Goal: Task Accomplishment & Management: Complete application form

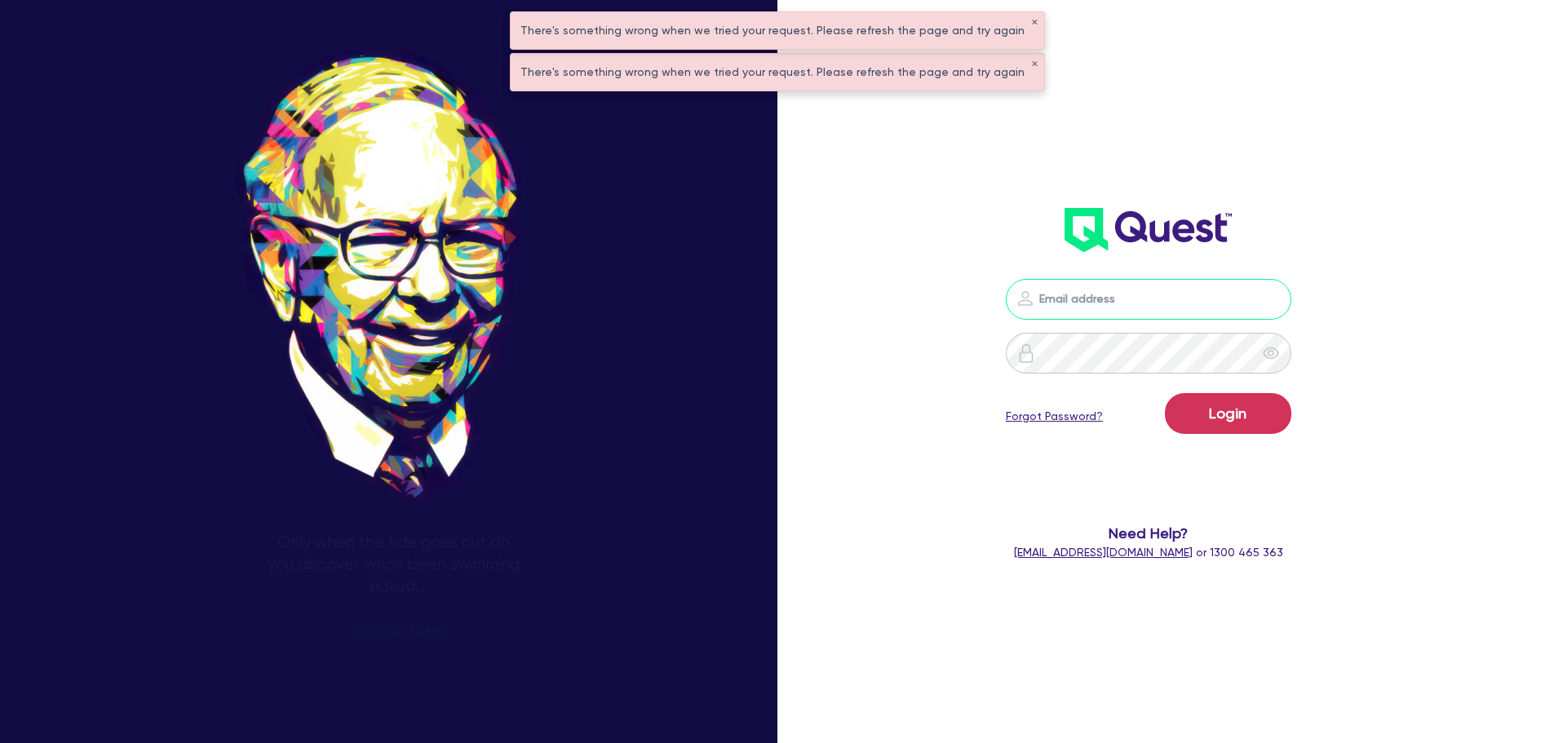
type input "[PERSON_NAME][EMAIL_ADDRESS][PERSON_NAME][DOMAIN_NAME]"
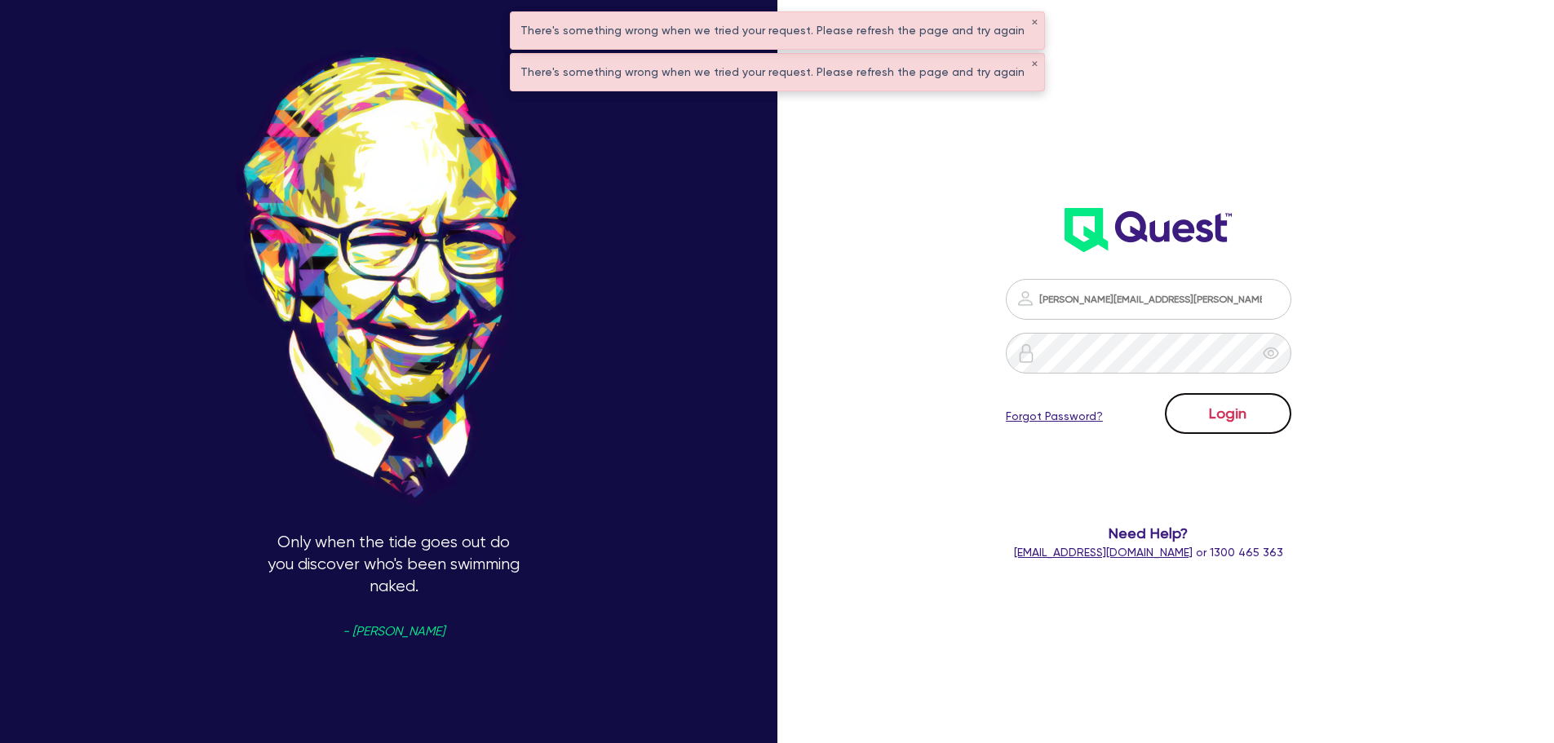
click at [1250, 417] on button "Login" at bounding box center [1228, 413] width 126 height 41
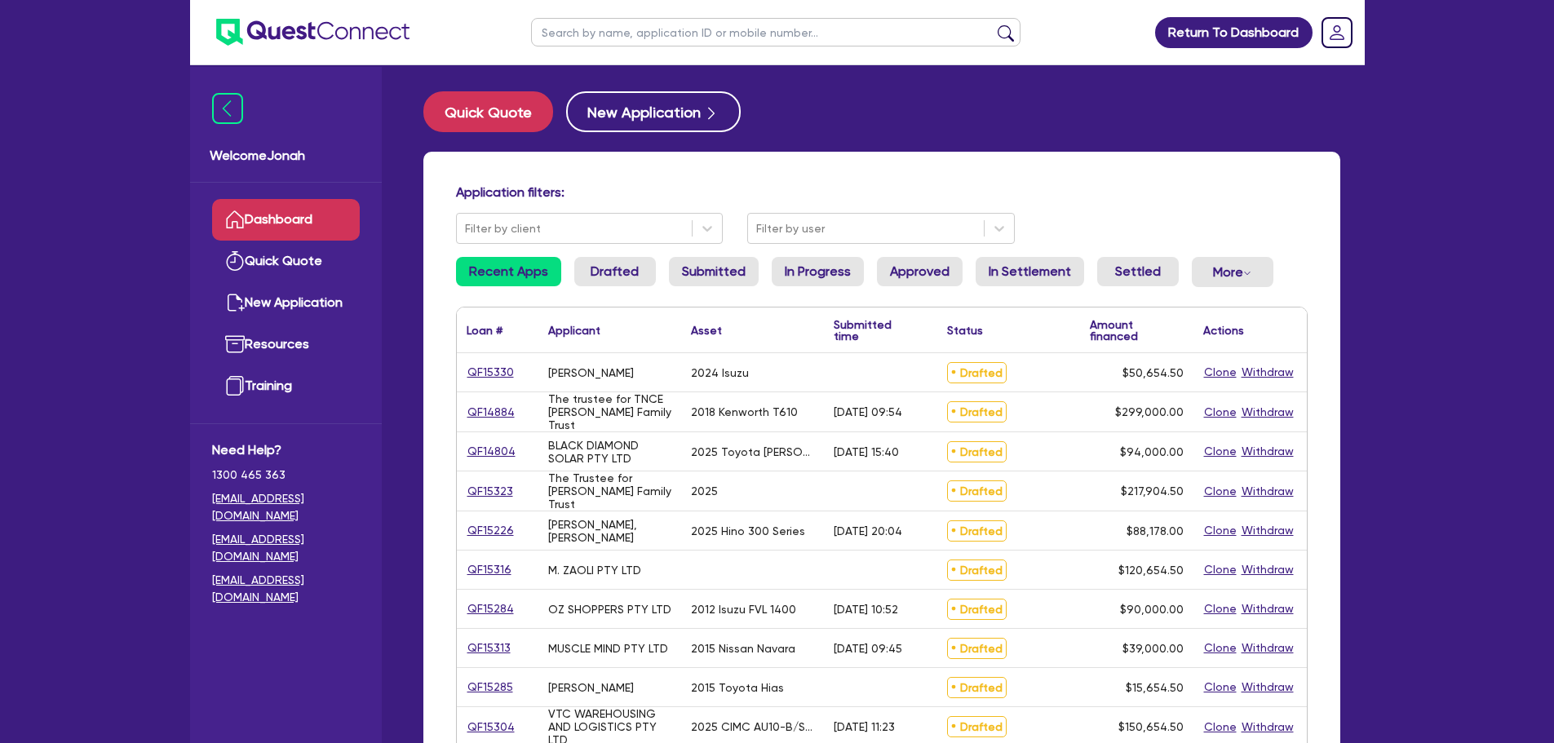
click at [652, 31] on input "text" at bounding box center [776, 32] width 490 height 29
click at [993, 24] on button "submit" at bounding box center [1006, 35] width 26 height 23
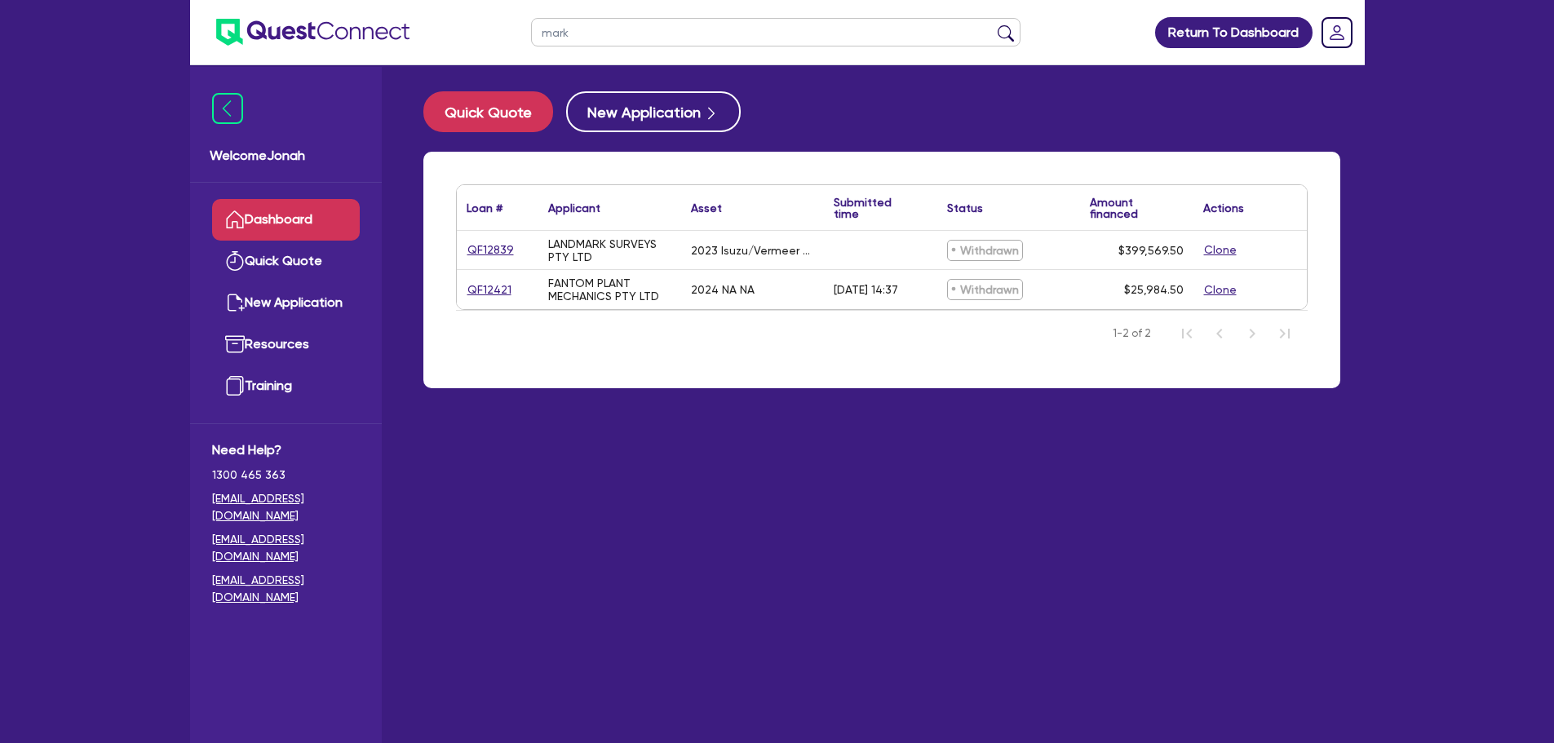
click at [654, 29] on input "mark" at bounding box center [776, 32] width 490 height 29
type input "m"
type input "global"
click at [993, 24] on button "submit" at bounding box center [1006, 35] width 26 height 23
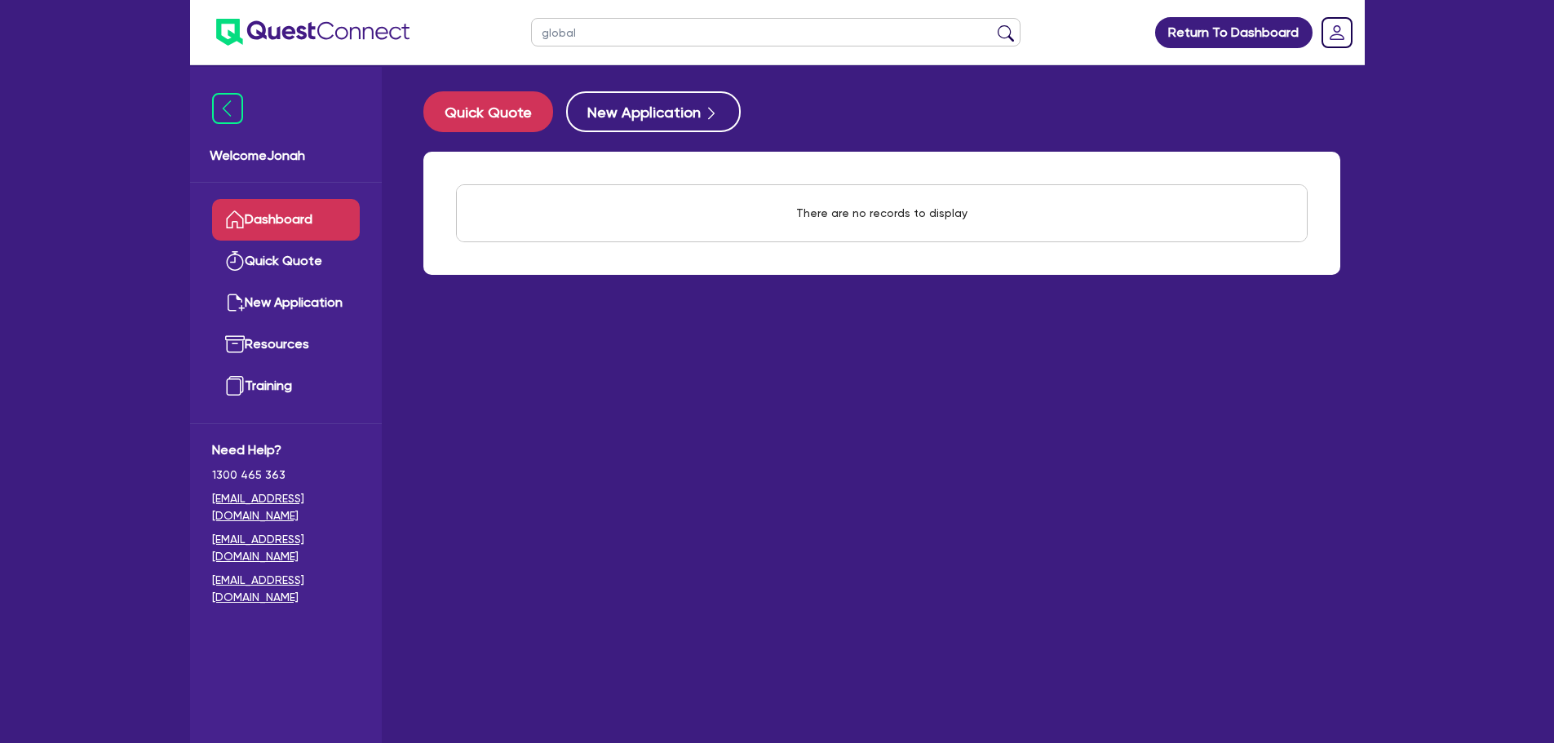
click at [574, 33] on input "global" at bounding box center [776, 32] width 490 height 29
click at [625, 105] on button "New Application" at bounding box center [653, 111] width 175 height 41
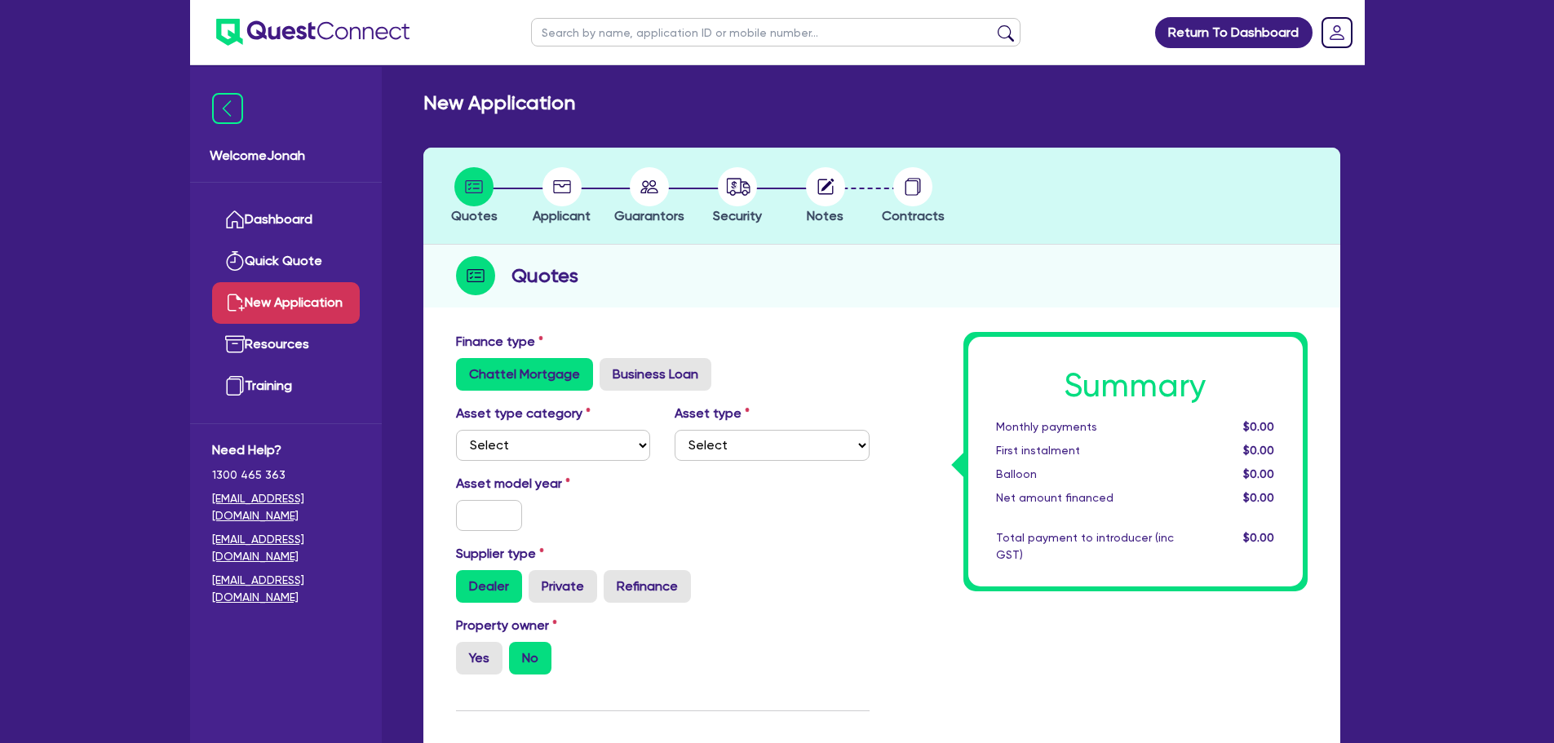
click at [864, 352] on div "Finance type Chattel Mortgage Business Loan" at bounding box center [663, 361] width 438 height 59
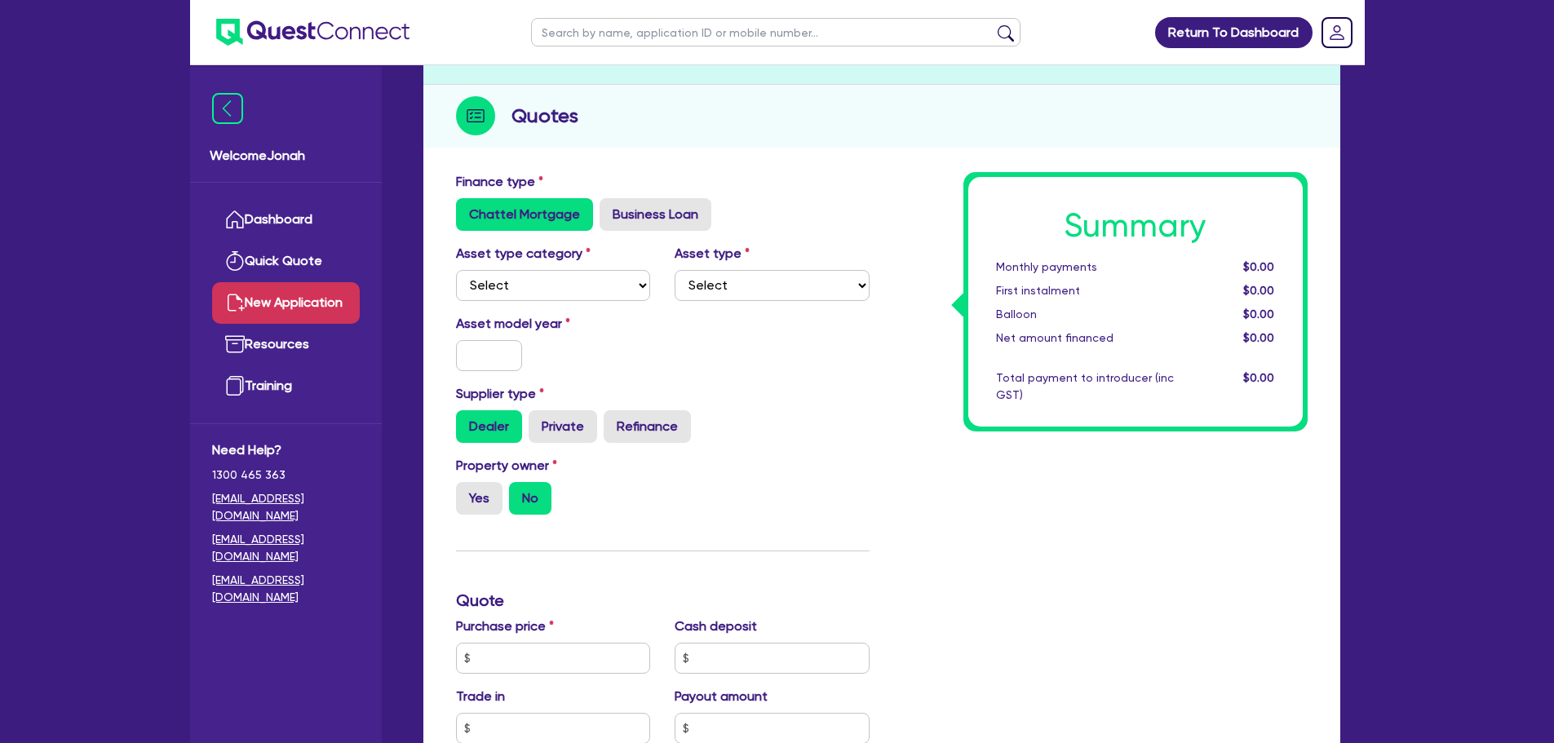
scroll to position [163, 0]
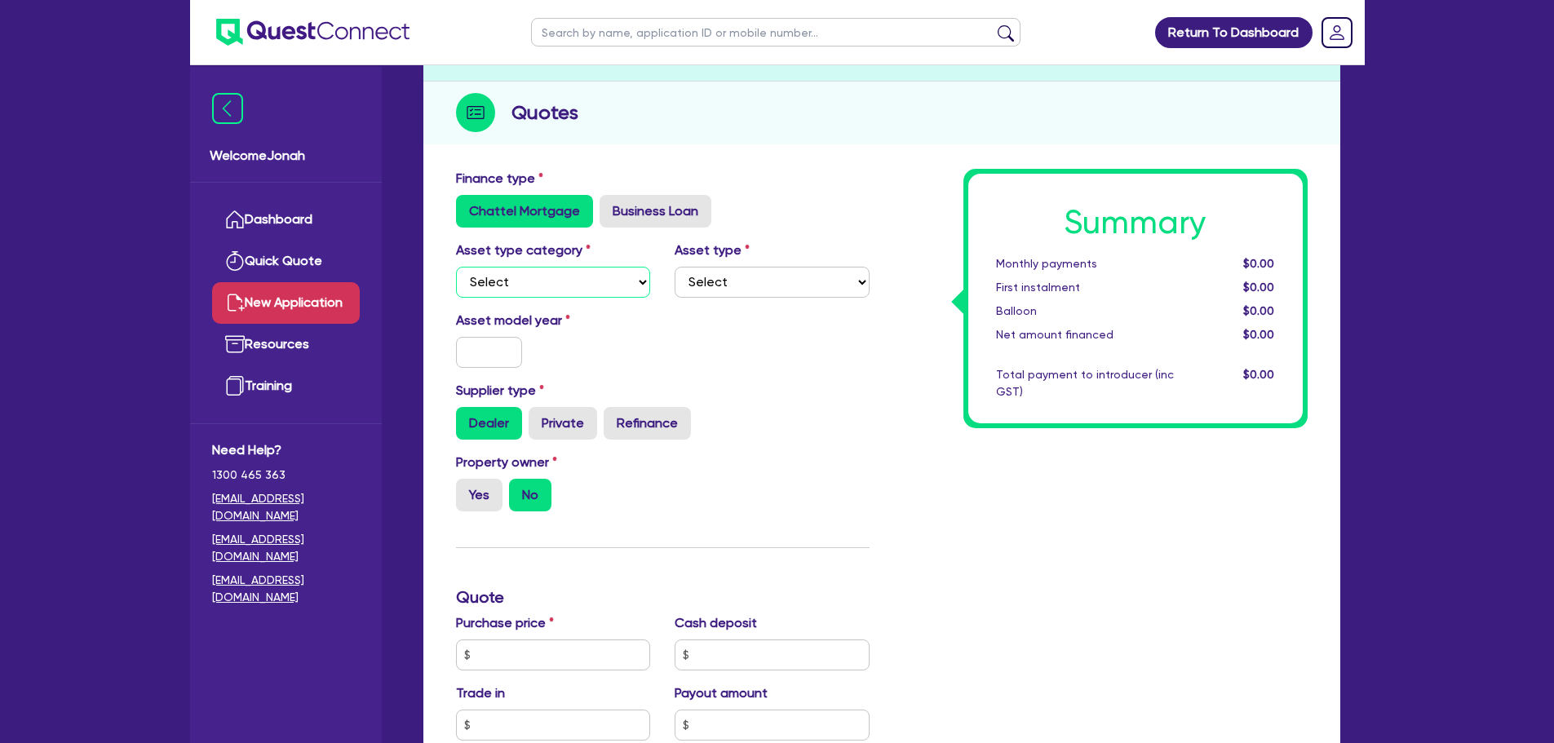
click at [585, 291] on select "Select Cars and light trucks Primary assets Secondary assets Tertiary assets" at bounding box center [553, 282] width 195 height 31
click at [692, 288] on select "Select" at bounding box center [772, 282] width 195 height 31
click at [657, 219] on label "Business Loan" at bounding box center [656, 211] width 112 height 33
click at [610, 206] on input "Business Loan" at bounding box center [605, 200] width 11 height 11
radio input "true"
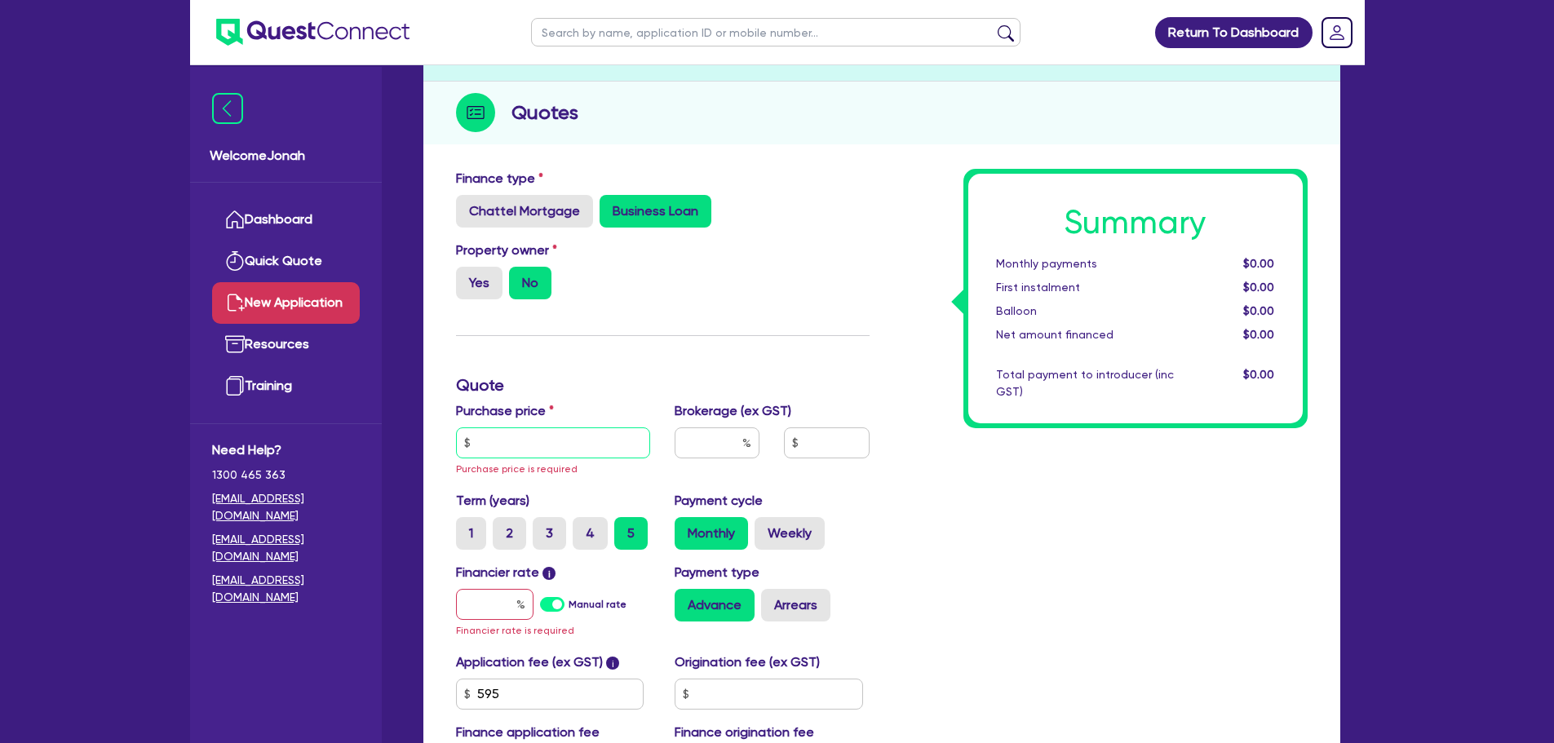
click at [541, 430] on input "text" at bounding box center [553, 443] width 195 height 31
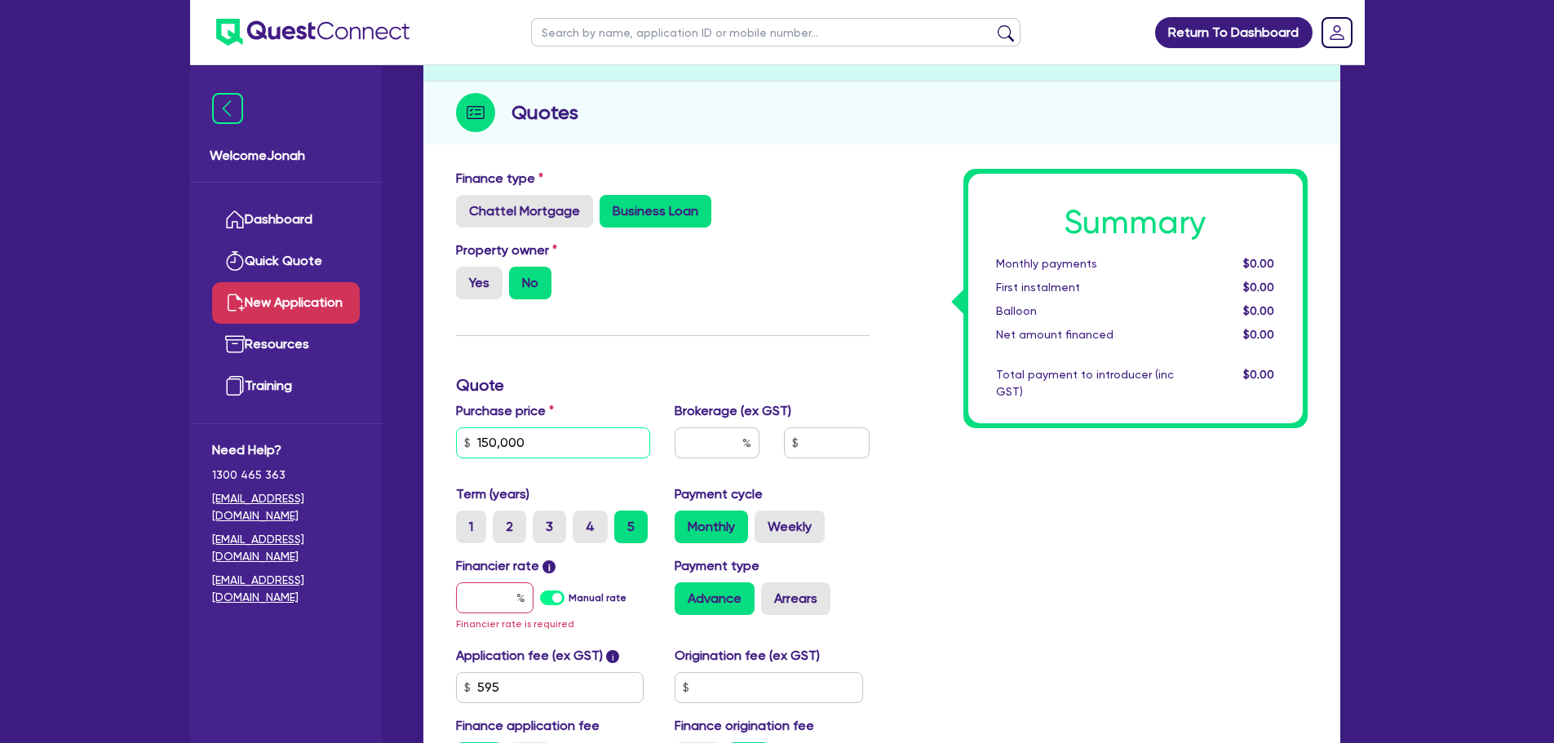
type input "150,000"
type input "2"
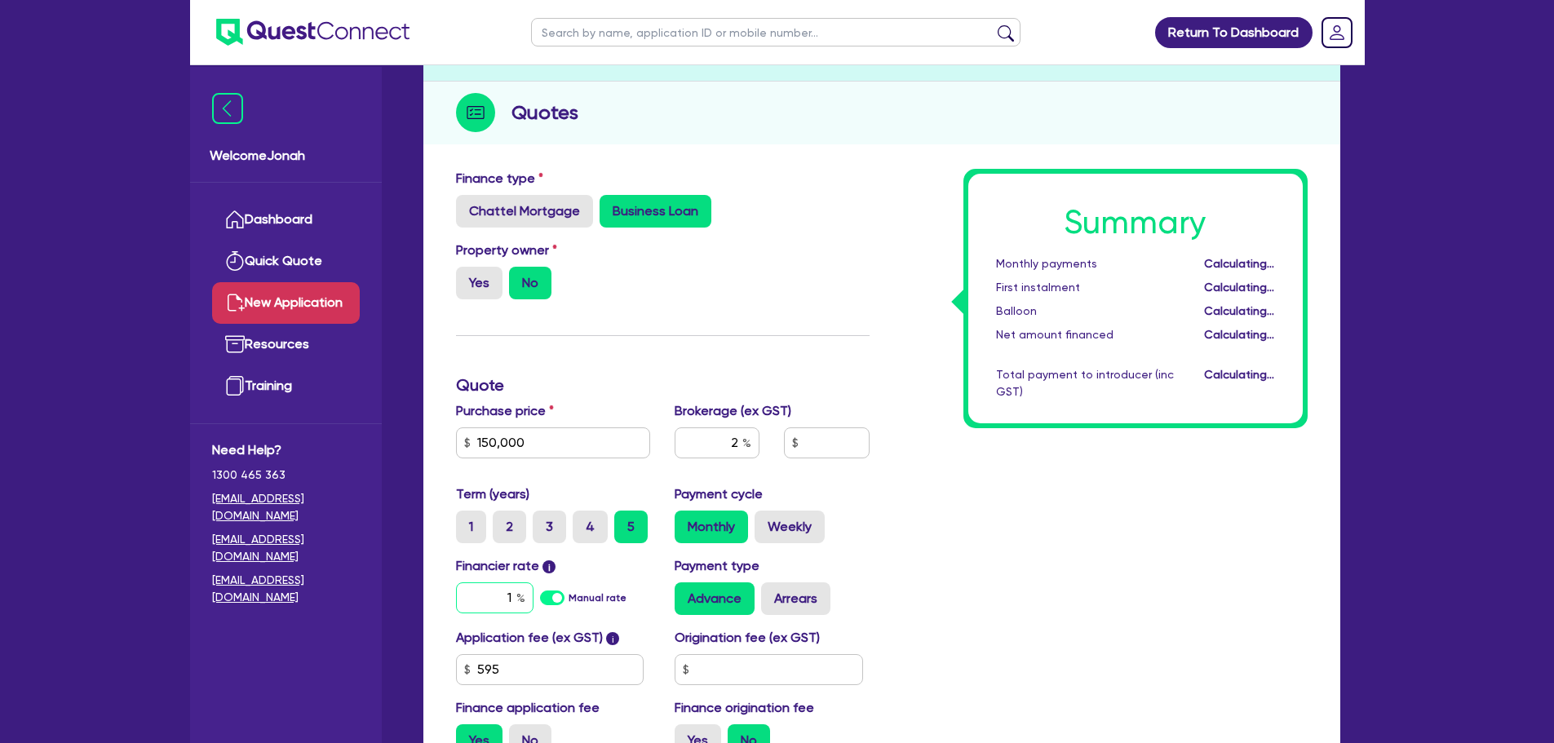
type input "10"
type input "3,013.09"
type input "11"
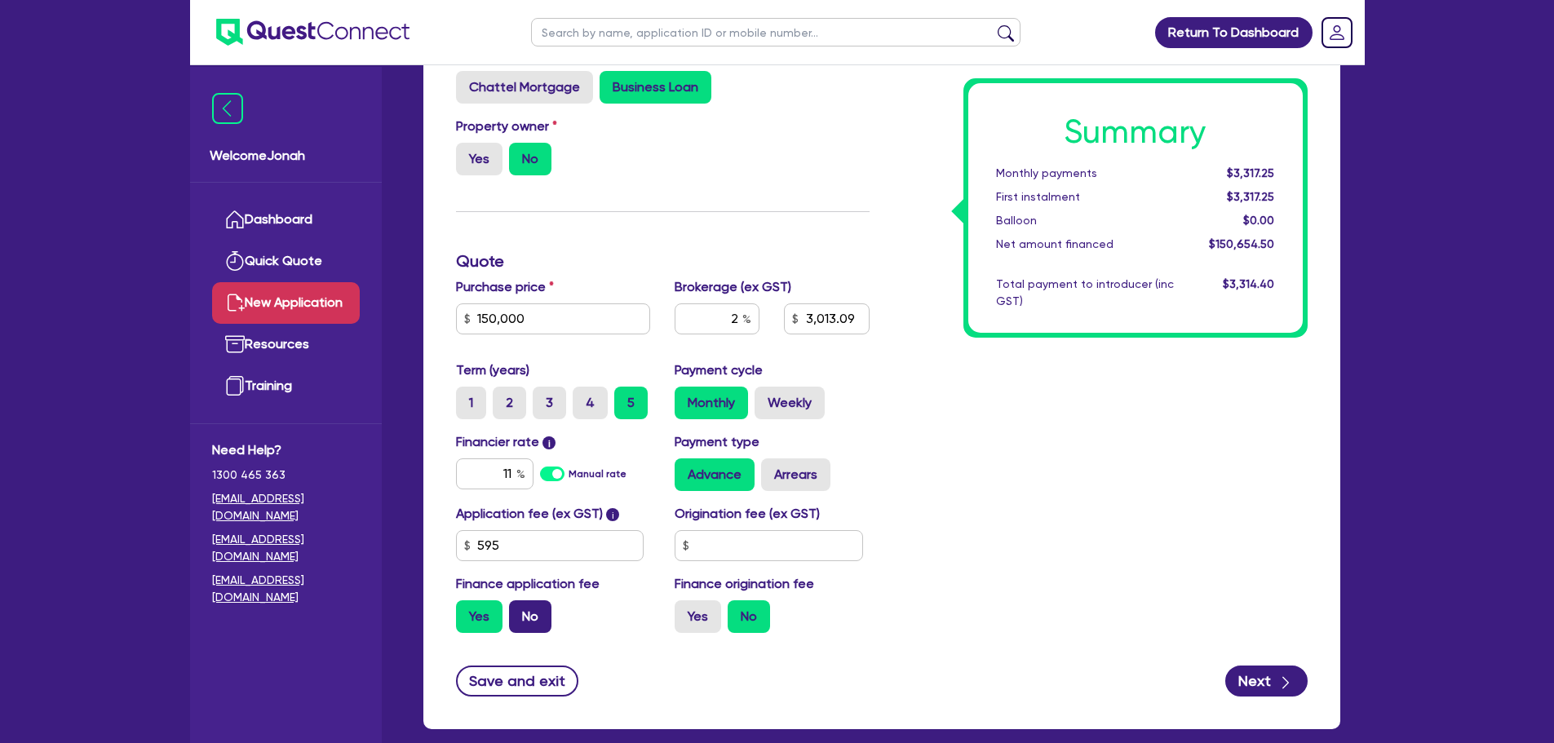
scroll to position [326, 0]
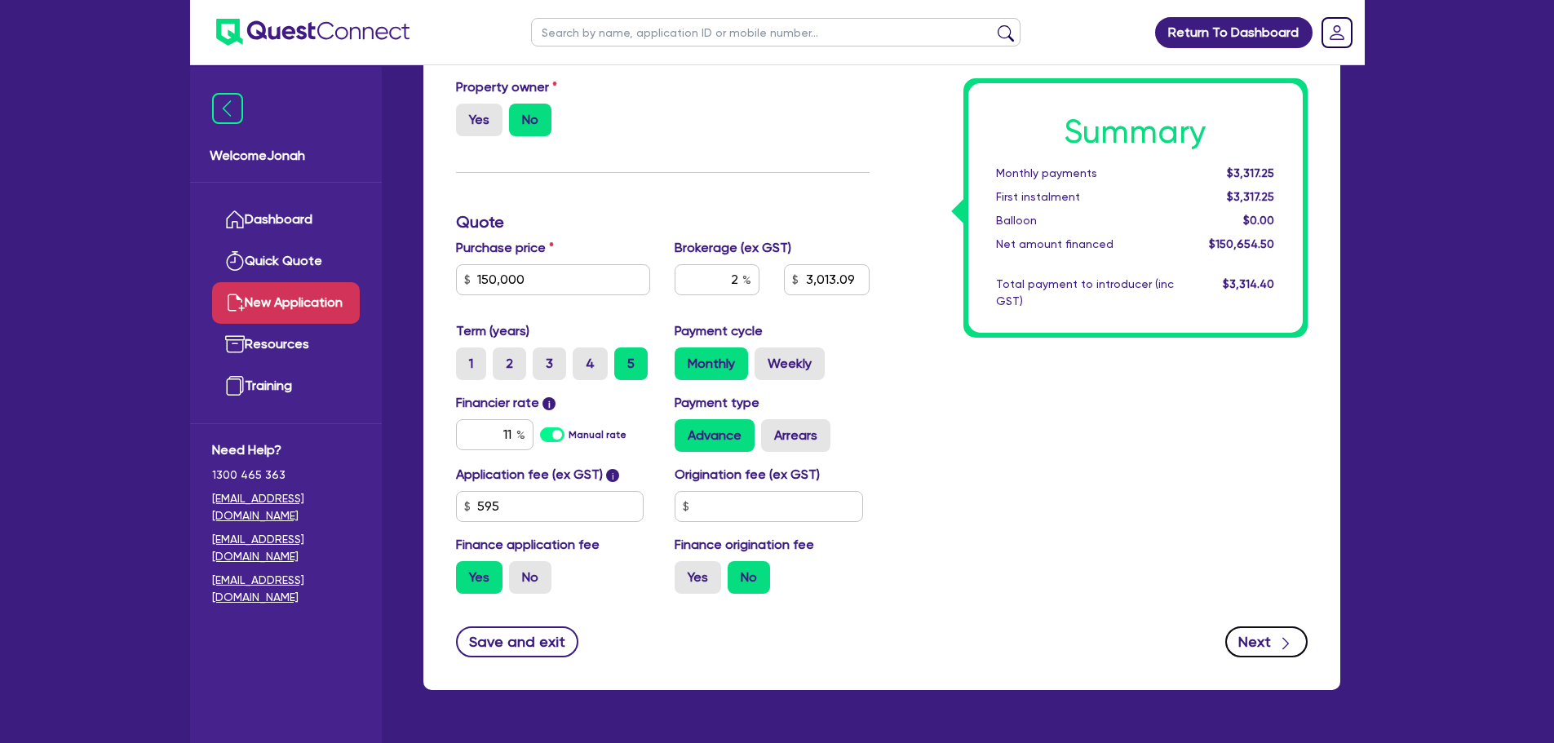
click at [1261, 634] on button "Next" at bounding box center [1267, 642] width 82 height 31
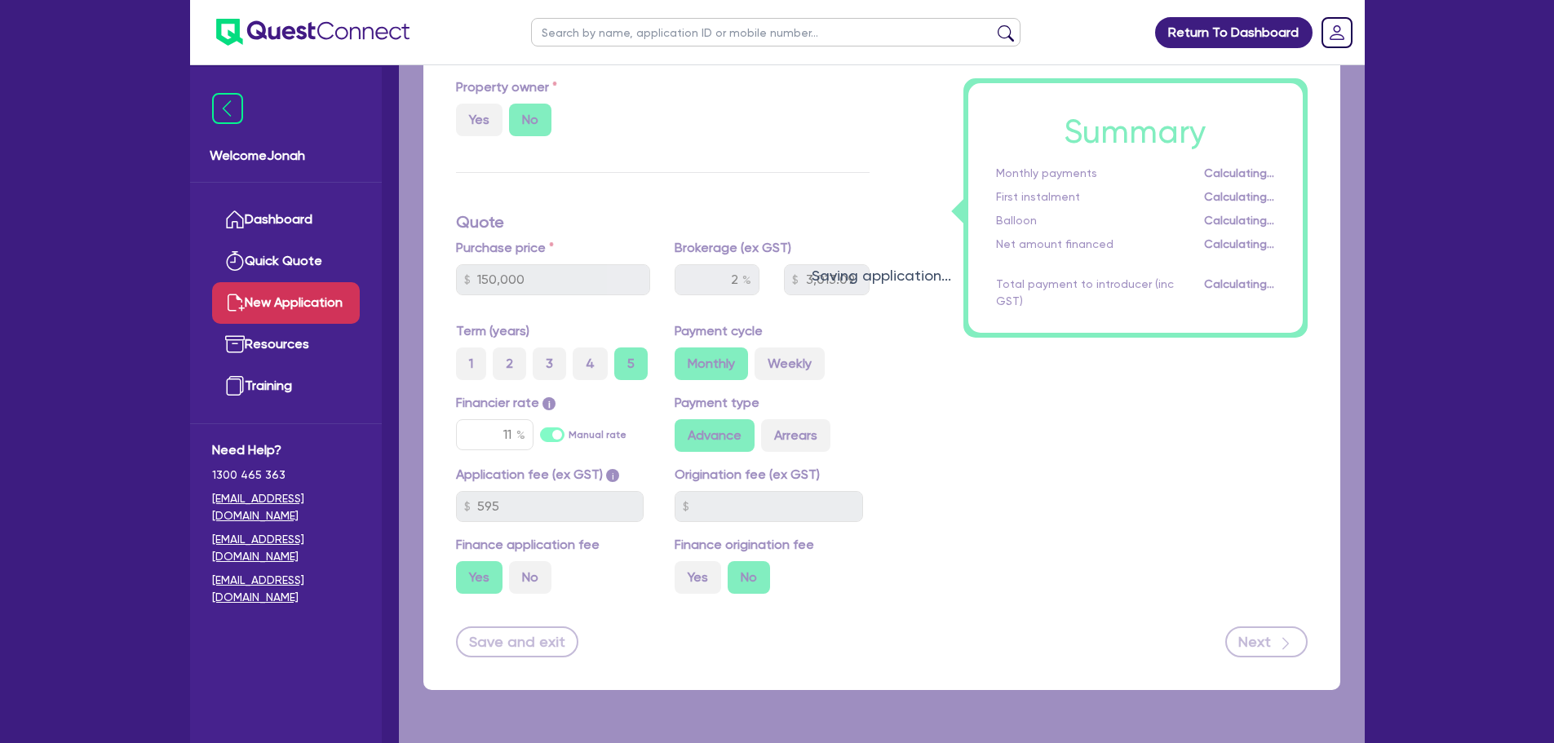
type input "3,013.09"
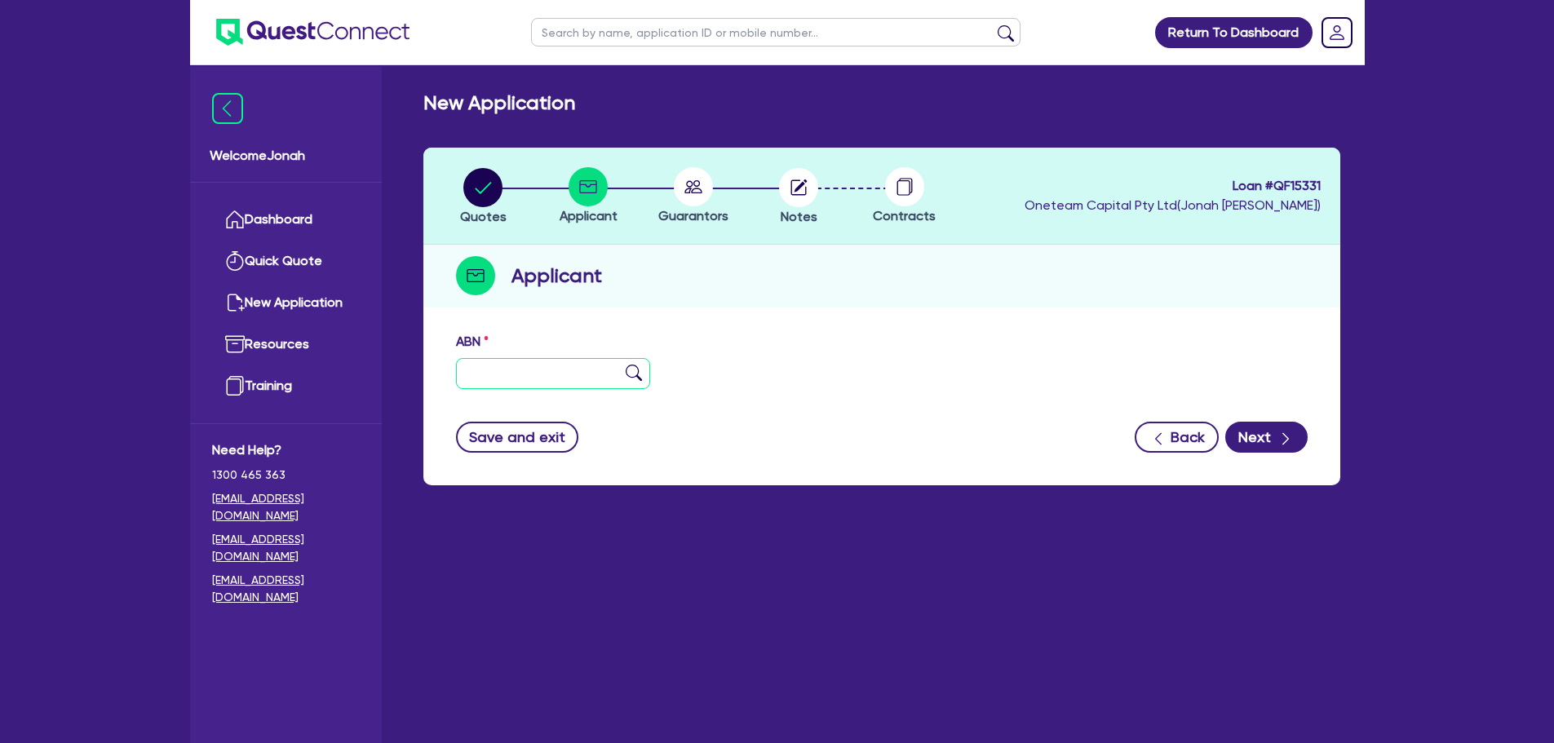
click at [611, 376] on input "text" at bounding box center [553, 373] width 195 height 31
paste input "54 270 978 547"
type input "54 270 978 547"
click at [634, 371] on img at bounding box center [634, 373] width 16 height 16
type input "The Trustee for GRV Family Trust"
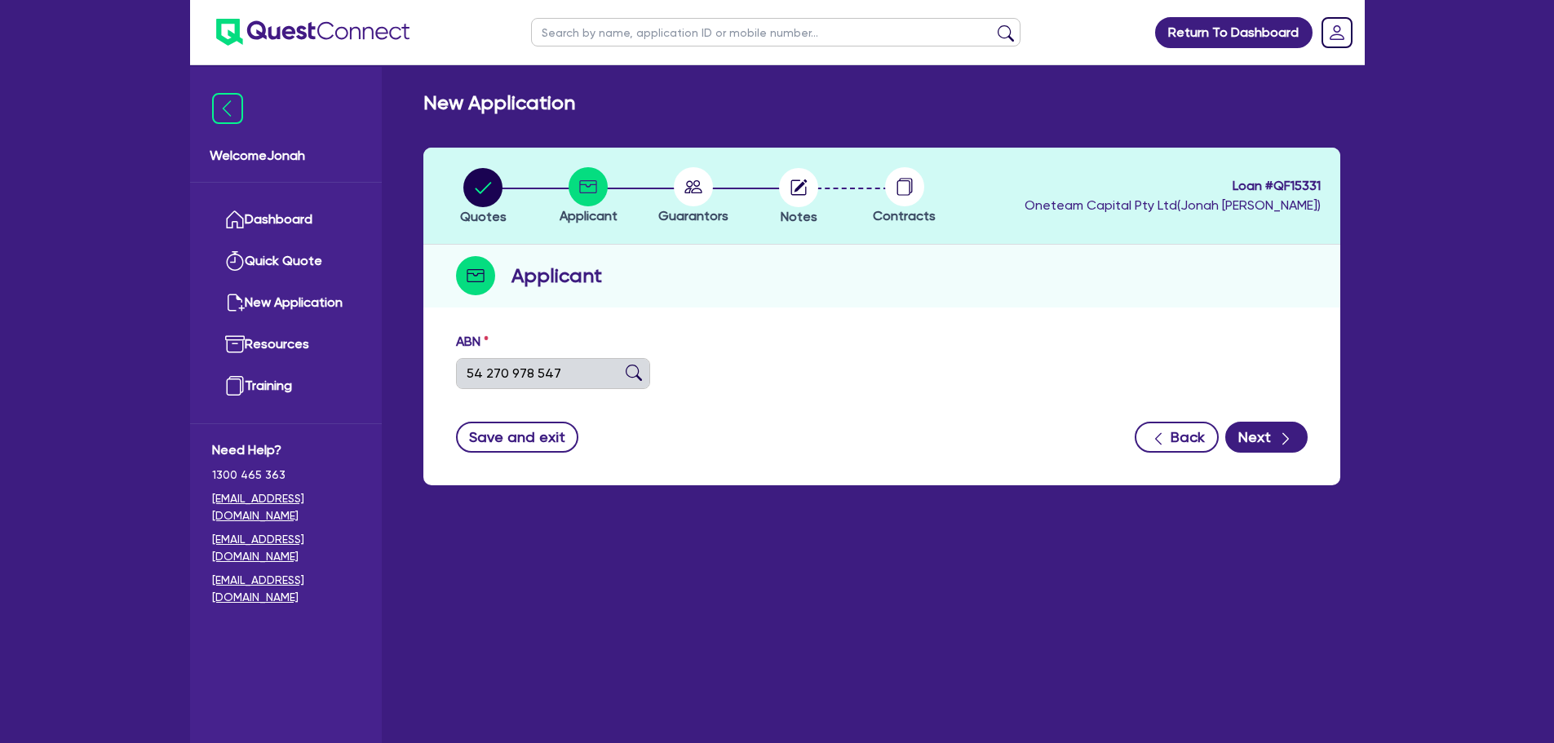
type input "Prattline RV"
select select "TRUST"
type input "23/03/2023"
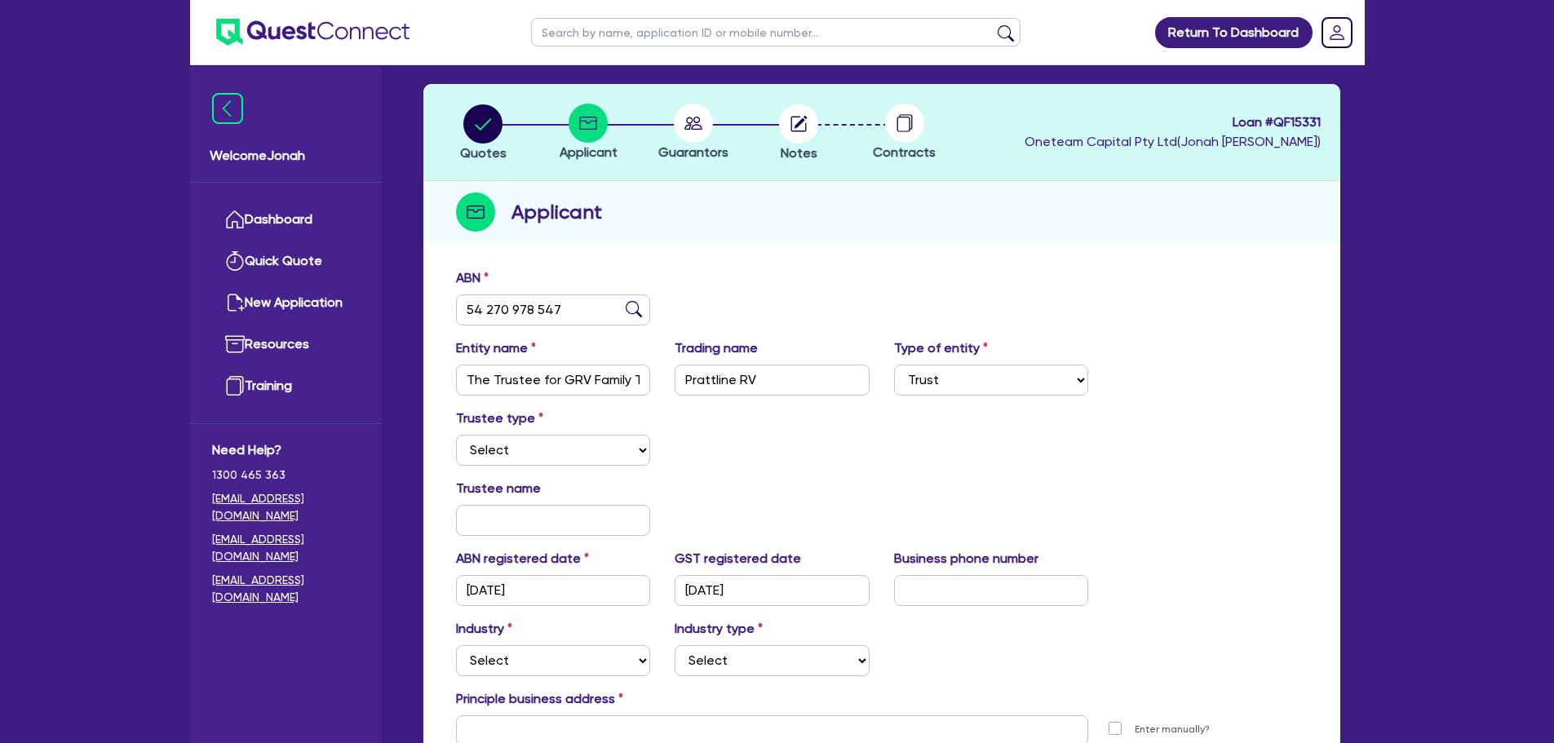
scroll to position [82, 0]
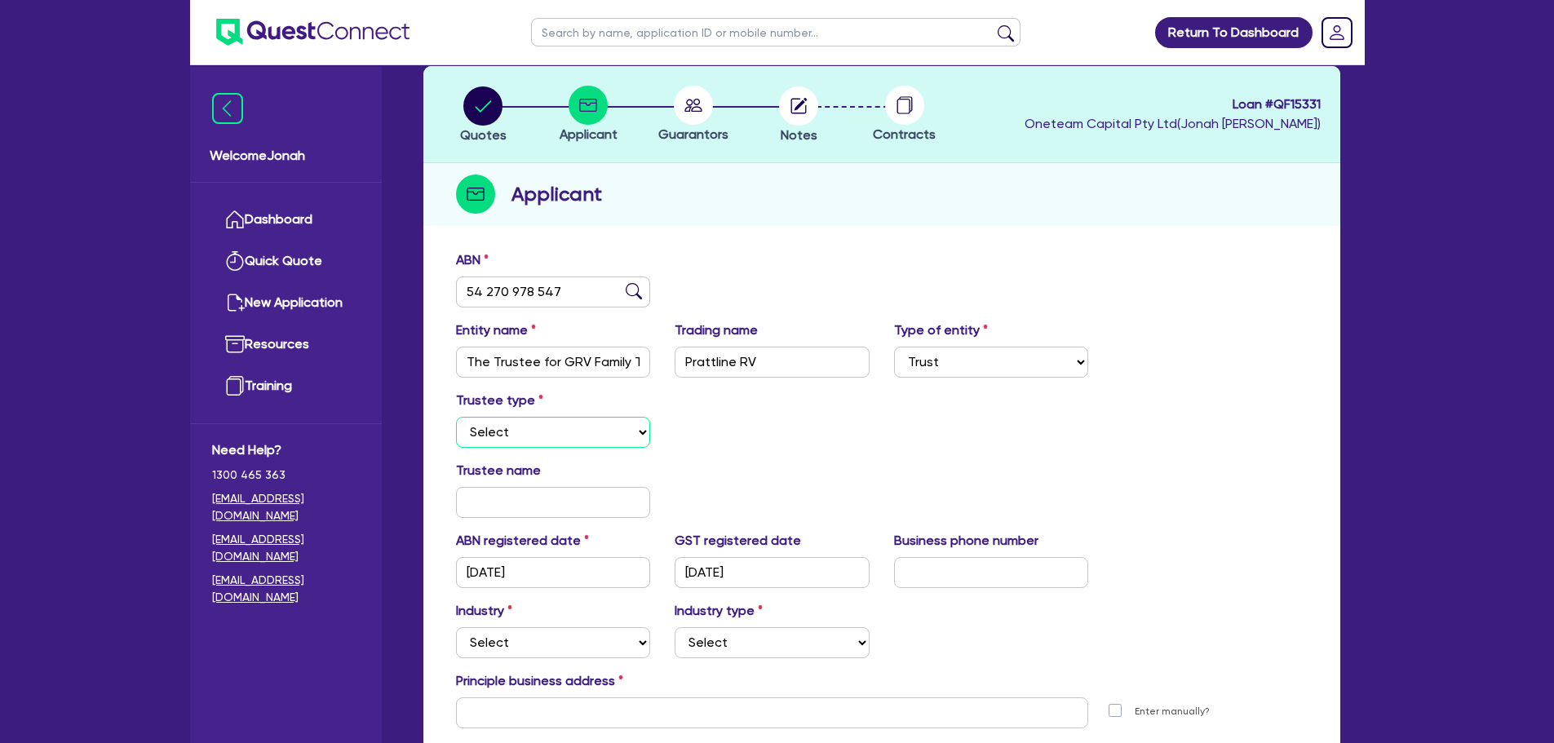
click at [613, 436] on select "Select Individual Company" at bounding box center [553, 432] width 195 height 31
select select "COMPANY"
click at [456, 417] on select "Select Individual Company" at bounding box center [553, 432] width 195 height 31
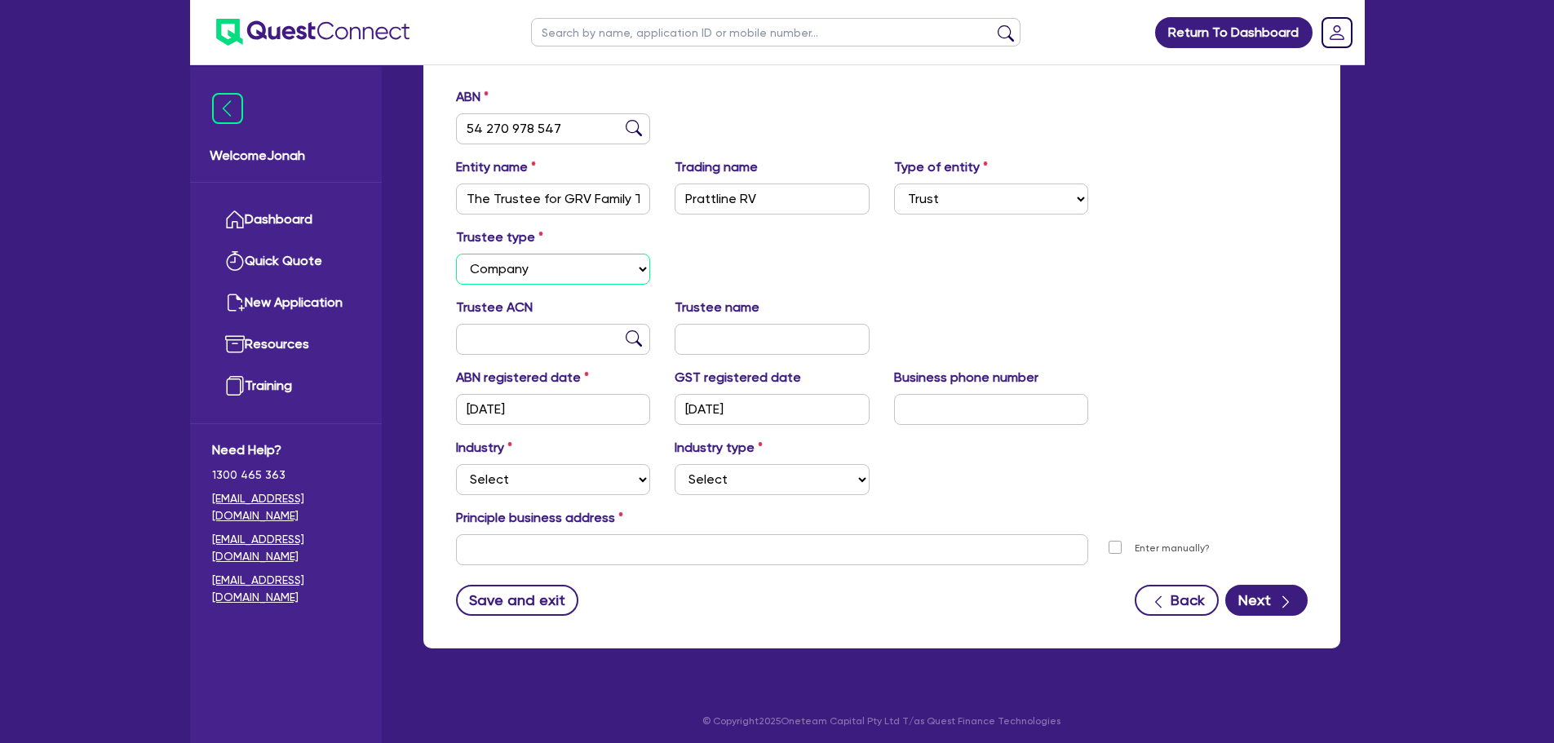
scroll to position [250, 0]
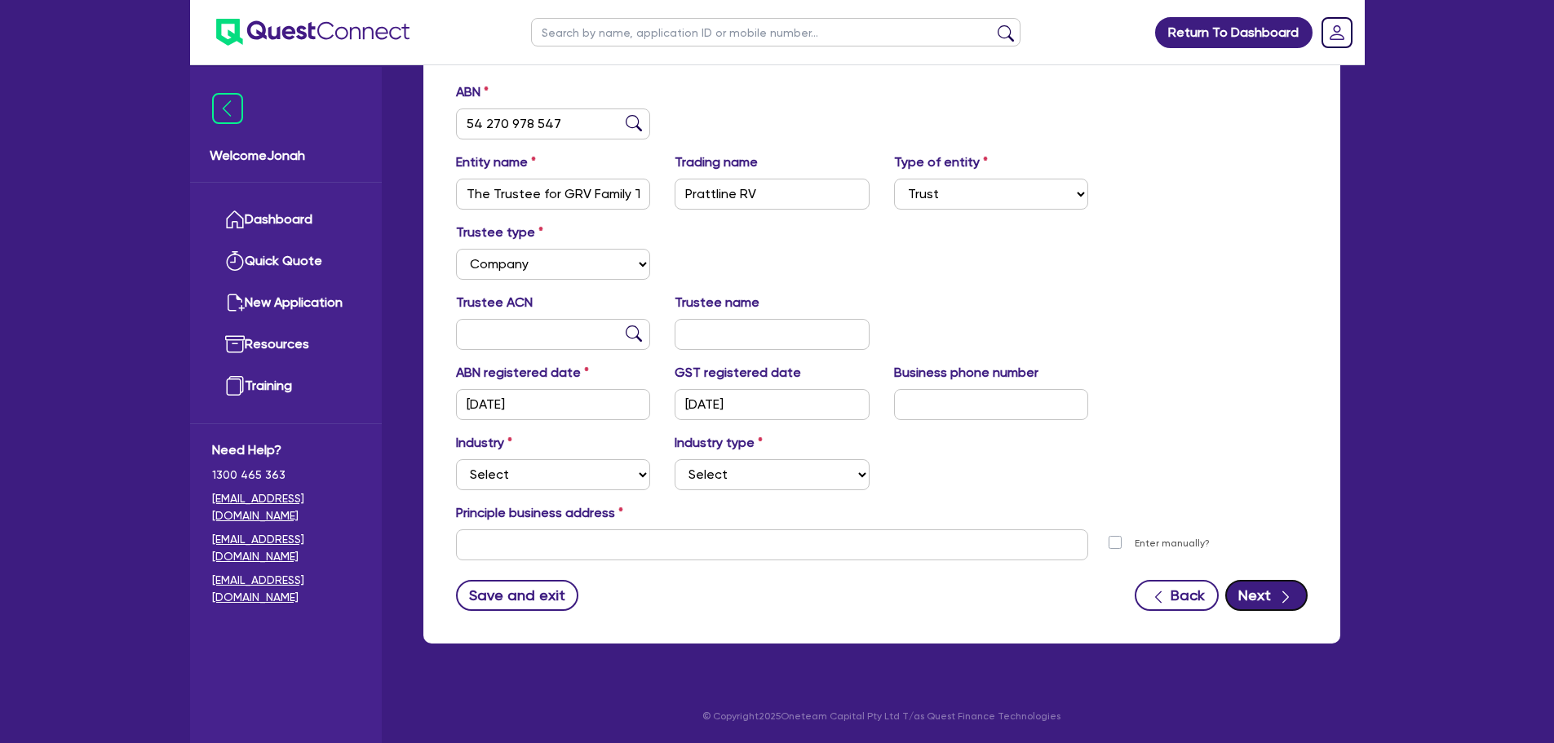
click at [1288, 596] on icon "button" at bounding box center [1286, 597] width 16 height 16
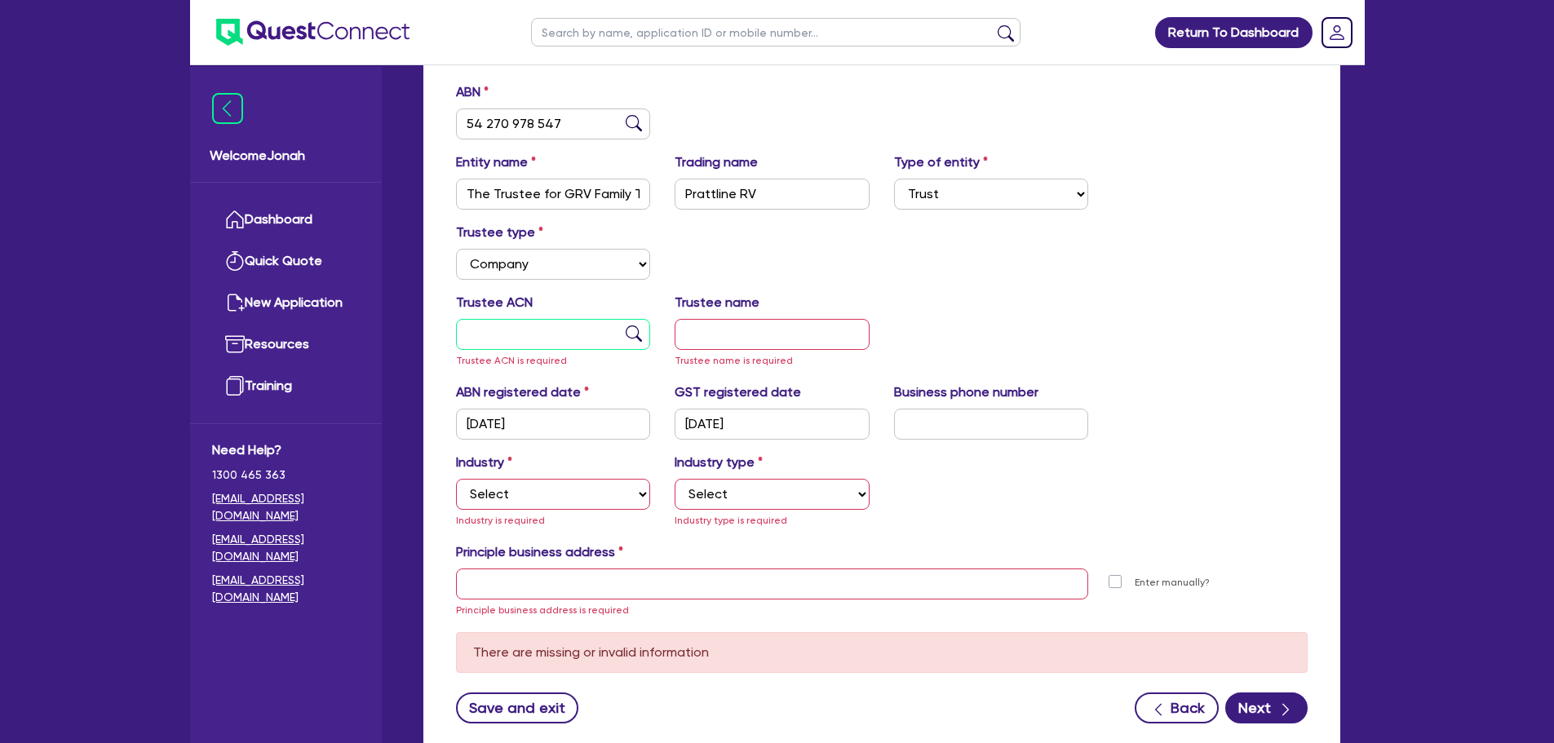
click at [567, 339] on input "text" at bounding box center [553, 334] width 195 height 31
type input "111 111 111"
click at [727, 329] on input "text" at bounding box center [772, 334] width 195 height 31
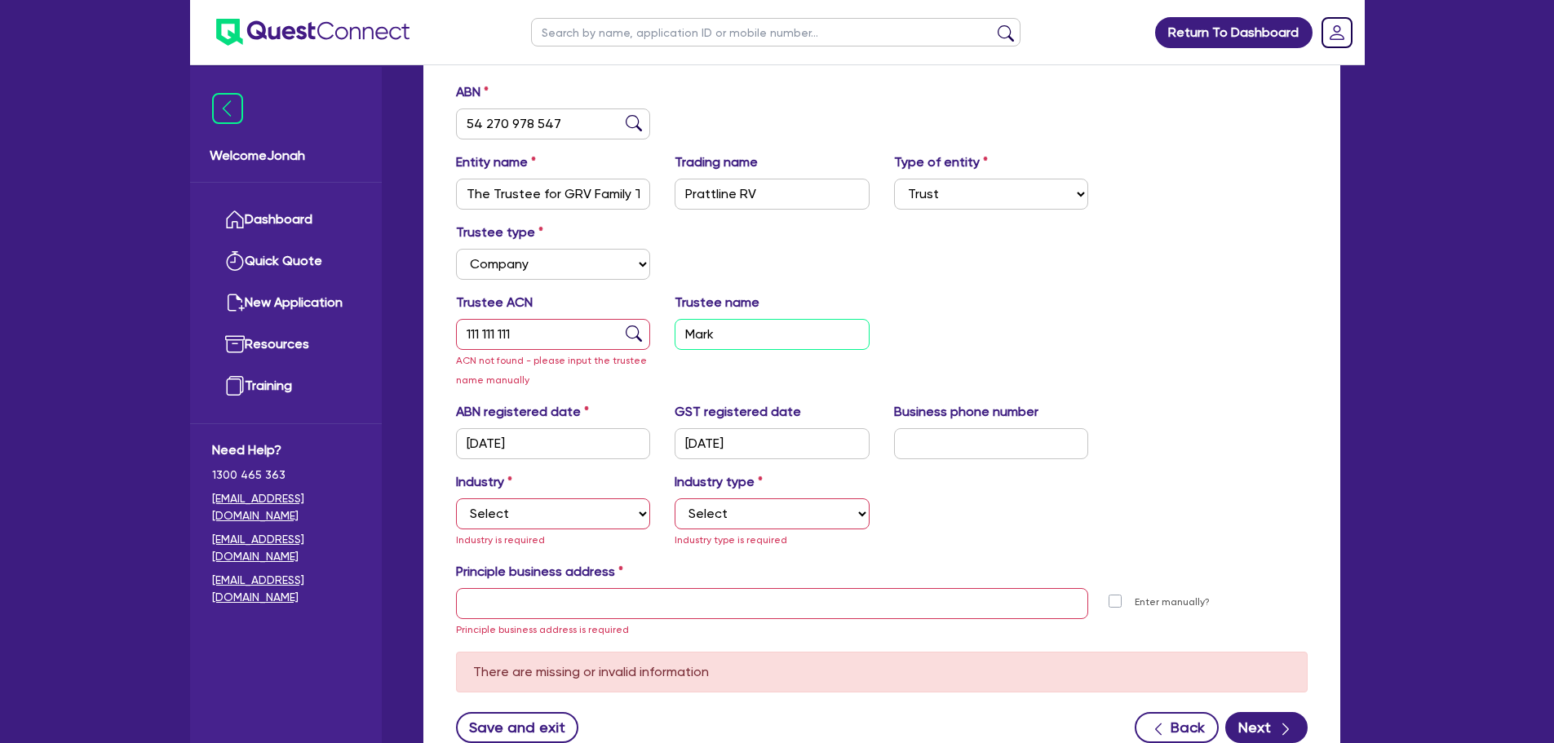
type input "Mark"
click at [490, 514] on select "Select Accomodation & Food Services Administrative & Support Services Agricultu…" at bounding box center [553, 514] width 195 height 31
select select "RETAIL_WHOLESALE_TRADE"
click at [456, 499] on select "Select Accomodation & Food Services Administrative & Support Services Agricultu…" at bounding box center [553, 514] width 195 height 31
click at [762, 502] on select "Select Electrical, Electronic & Whitegoods Floor Coverings, Furniture & Housewa…" at bounding box center [772, 514] width 195 height 31
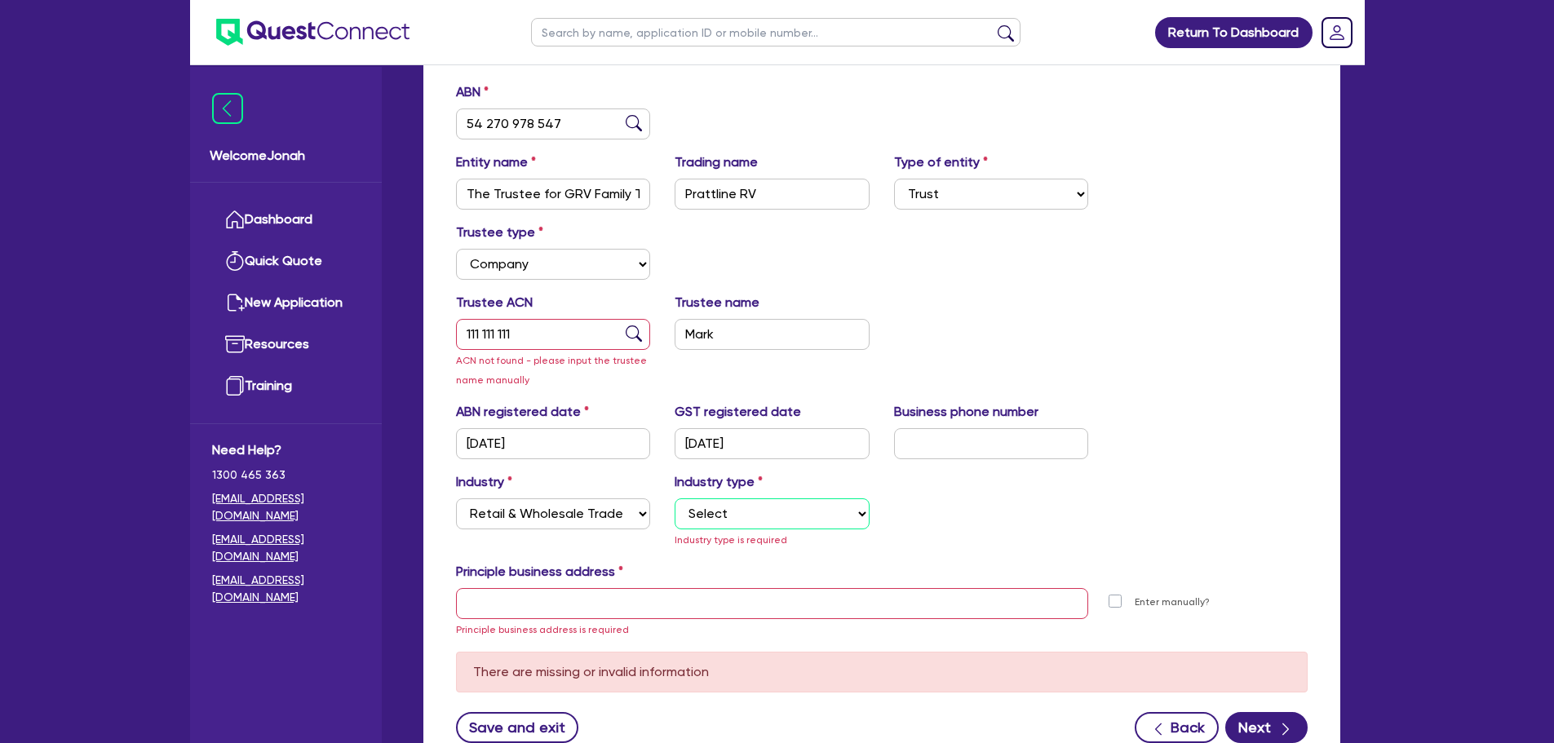
select select "MOTOR_VEHICLES"
click at [675, 499] on select "Select Electrical, Electronic & Whitegoods Floor Coverings, Furniture & Housewa…" at bounding box center [772, 514] width 195 height 31
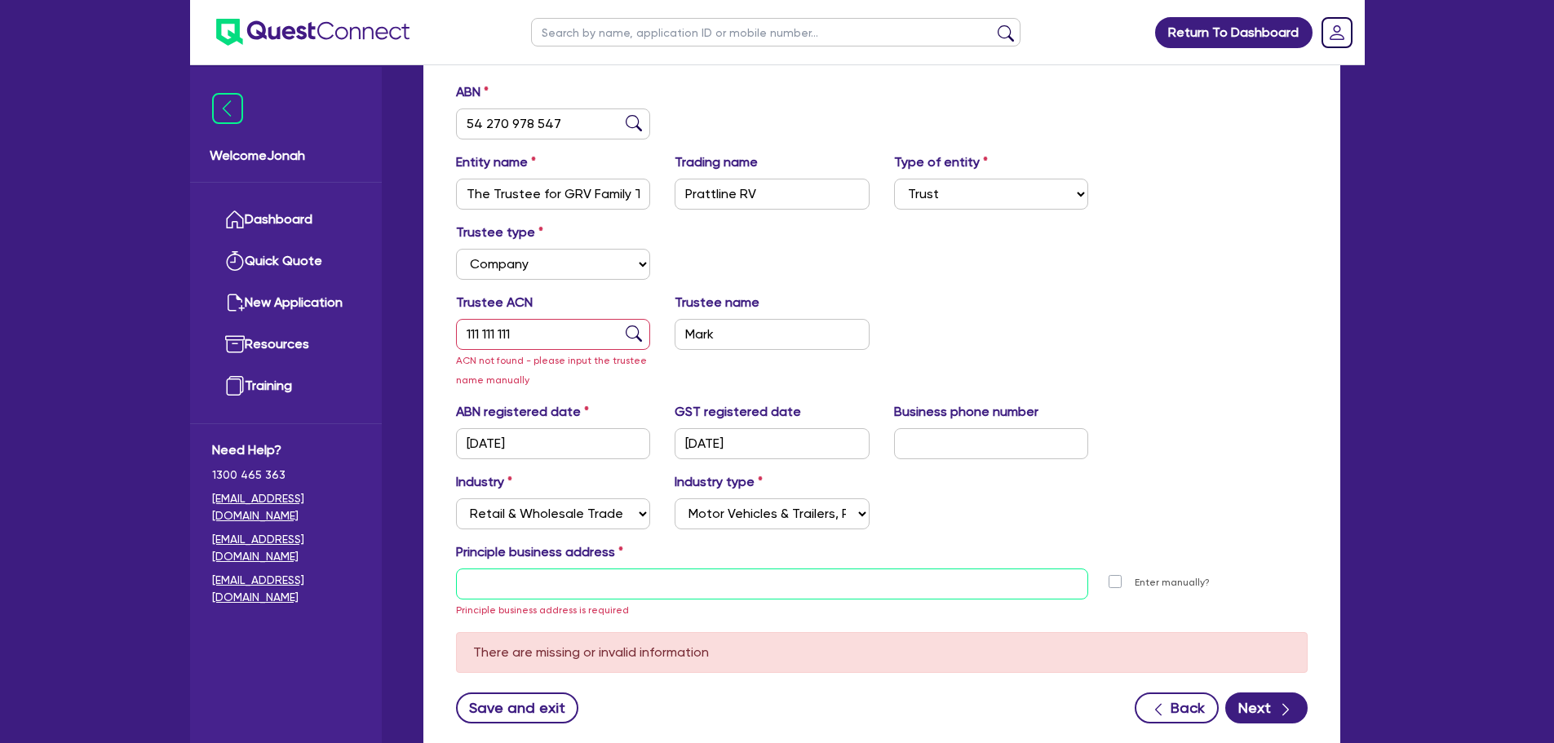
click at [647, 574] on input "text" at bounding box center [772, 584] width 633 height 31
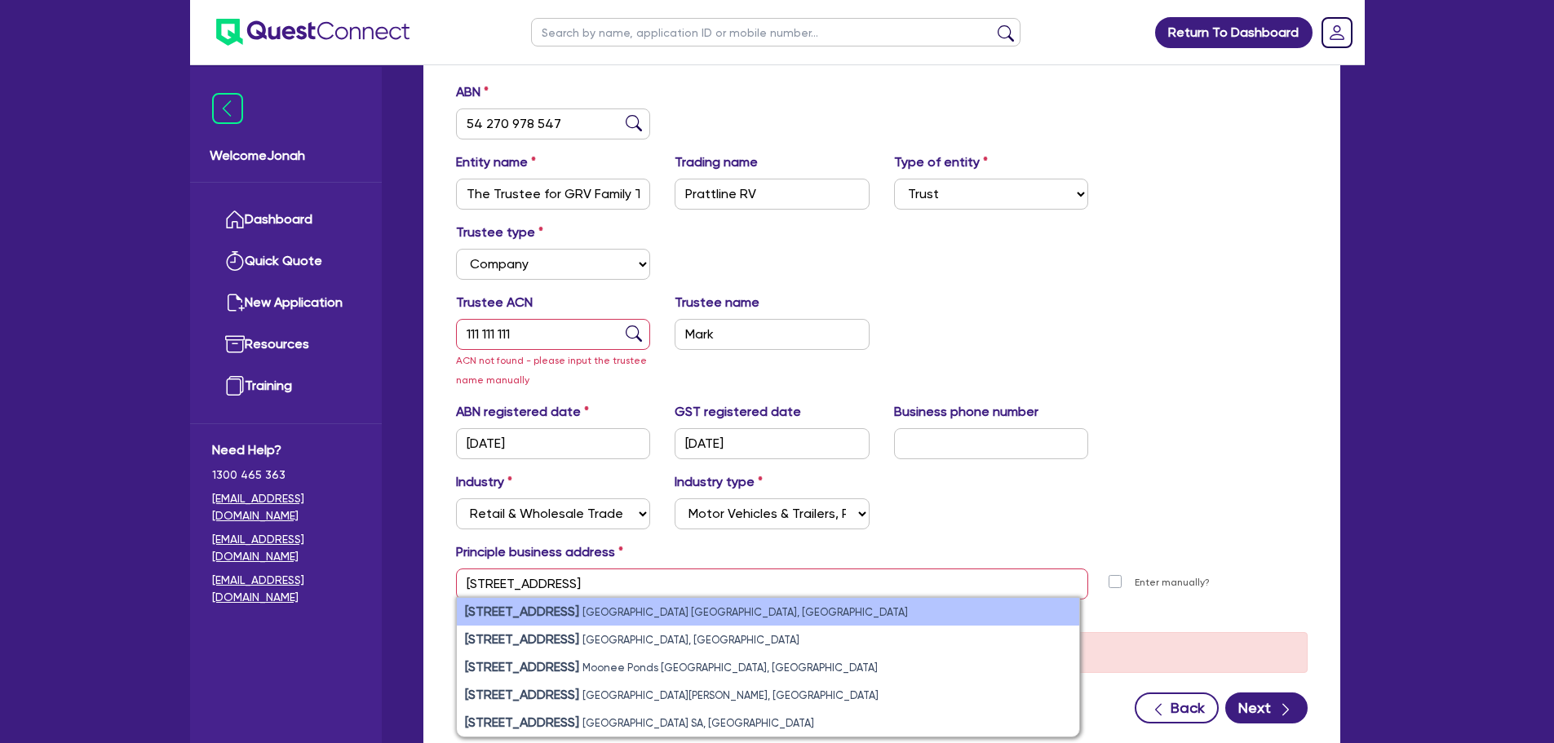
click at [646, 610] on small "Sydney NSW, Australia" at bounding box center [746, 612] width 326 height 12
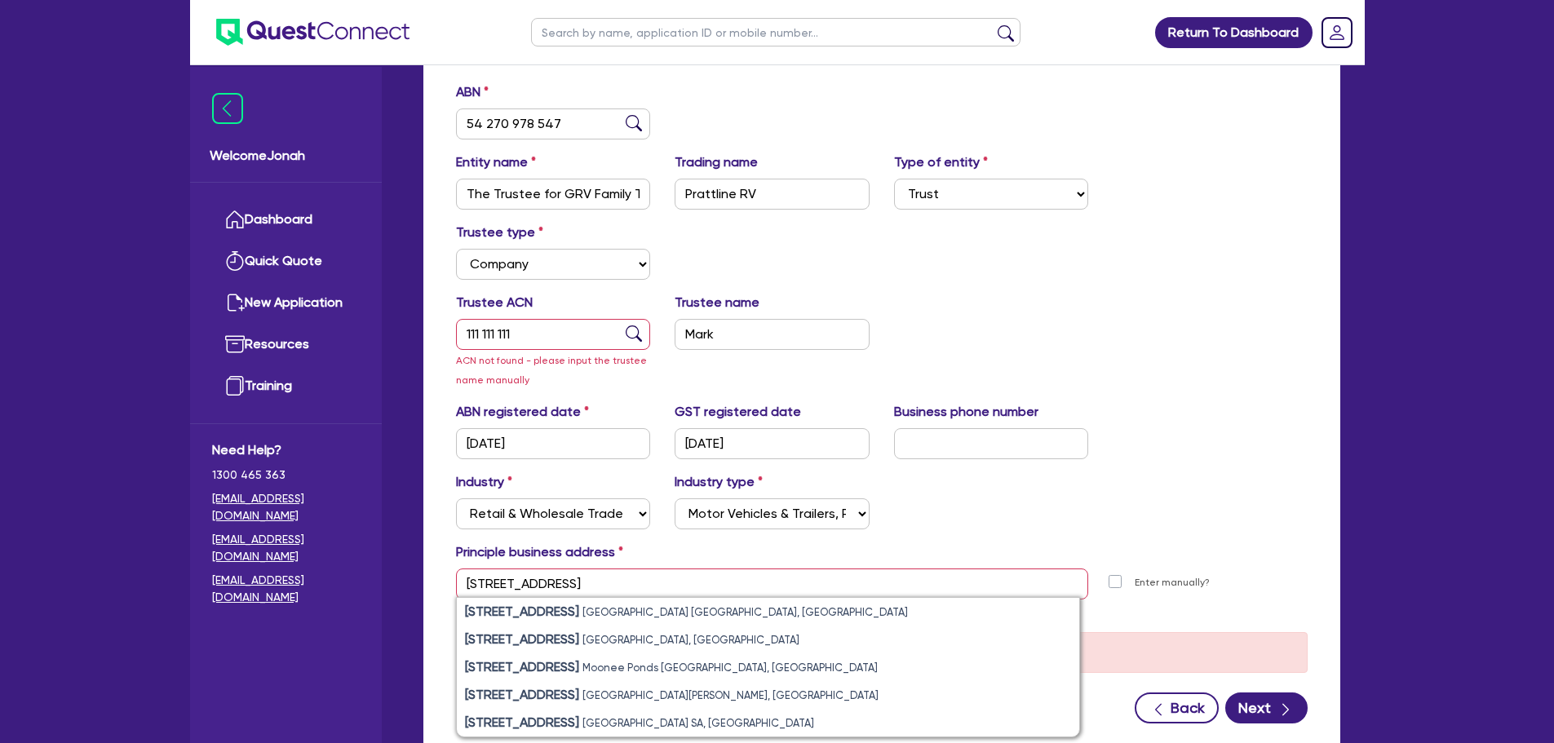
type input "11 York St Sydney NSW 2000"
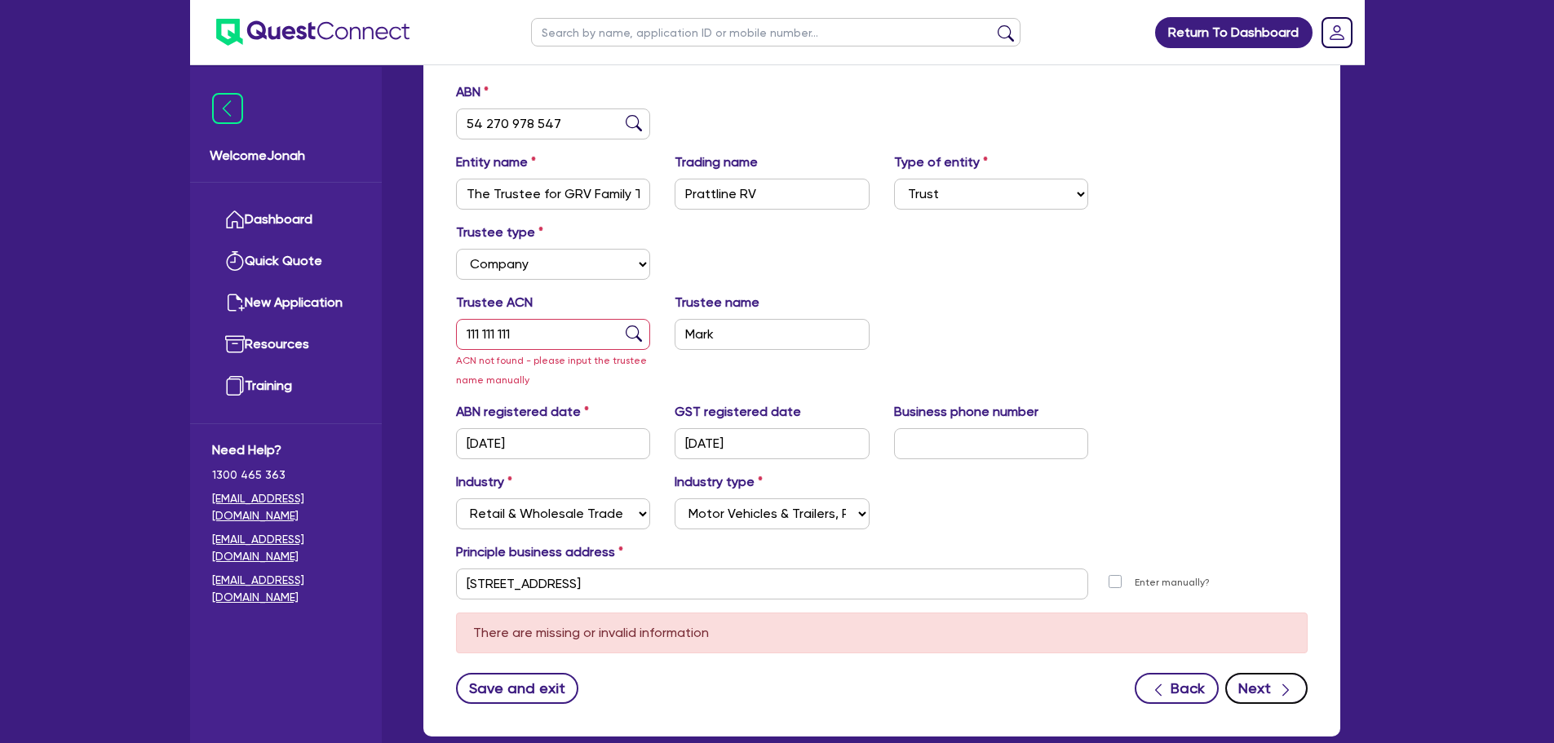
click at [1285, 689] on icon "button" at bounding box center [1286, 690] width 16 height 16
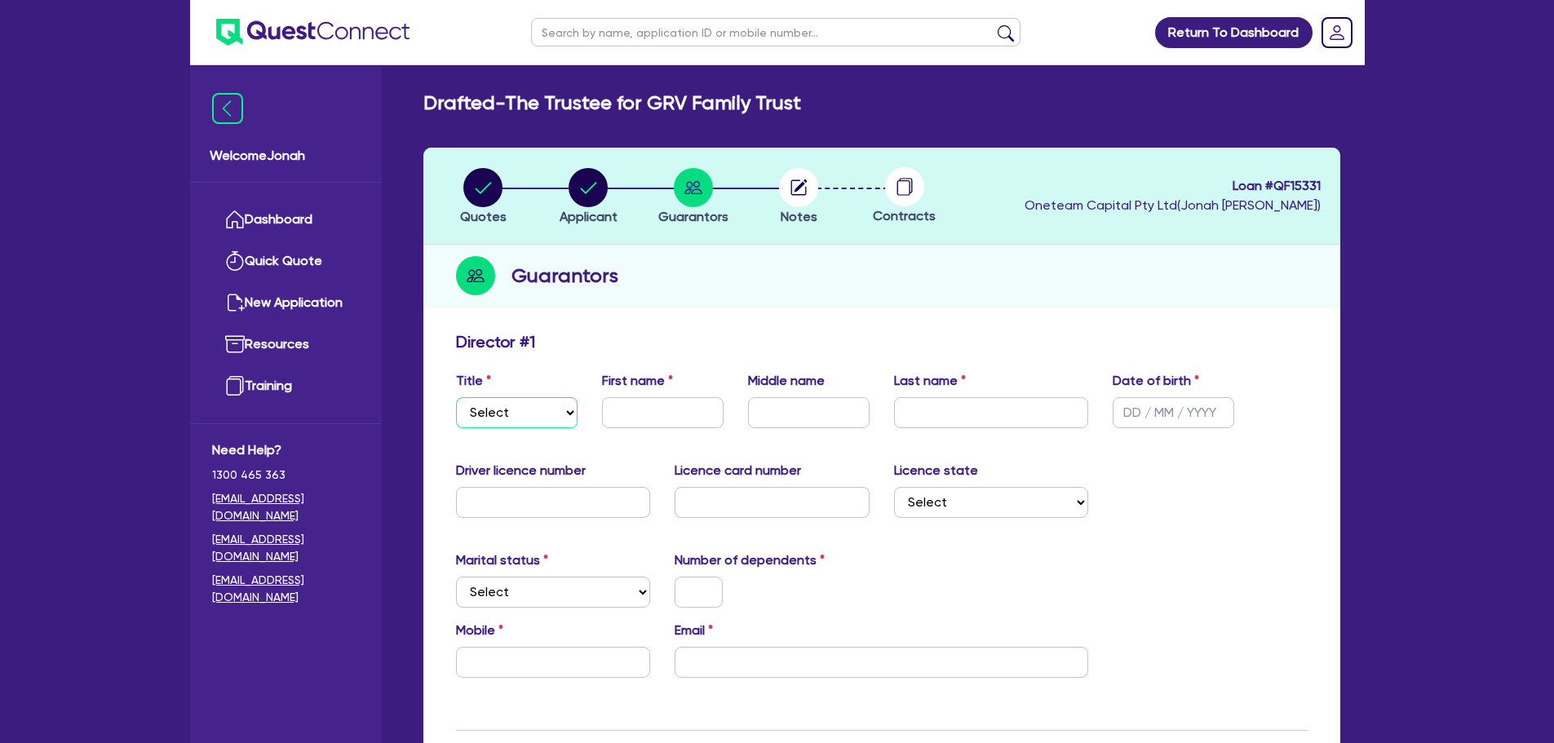
click at [516, 420] on select "Select Mr Mrs Ms Miss Dr" at bounding box center [517, 412] width 122 height 31
click at [1103, 604] on div "Marital status Select Single Married De Facto / Partner Number of dependents" at bounding box center [882, 586] width 876 height 70
click at [523, 415] on select "Select Mr Mrs Ms Miss Dr" at bounding box center [517, 412] width 122 height 31
select select "MRS"
click at [456, 397] on select "Select Mr Mrs Ms Miss Dr" at bounding box center [517, 412] width 122 height 31
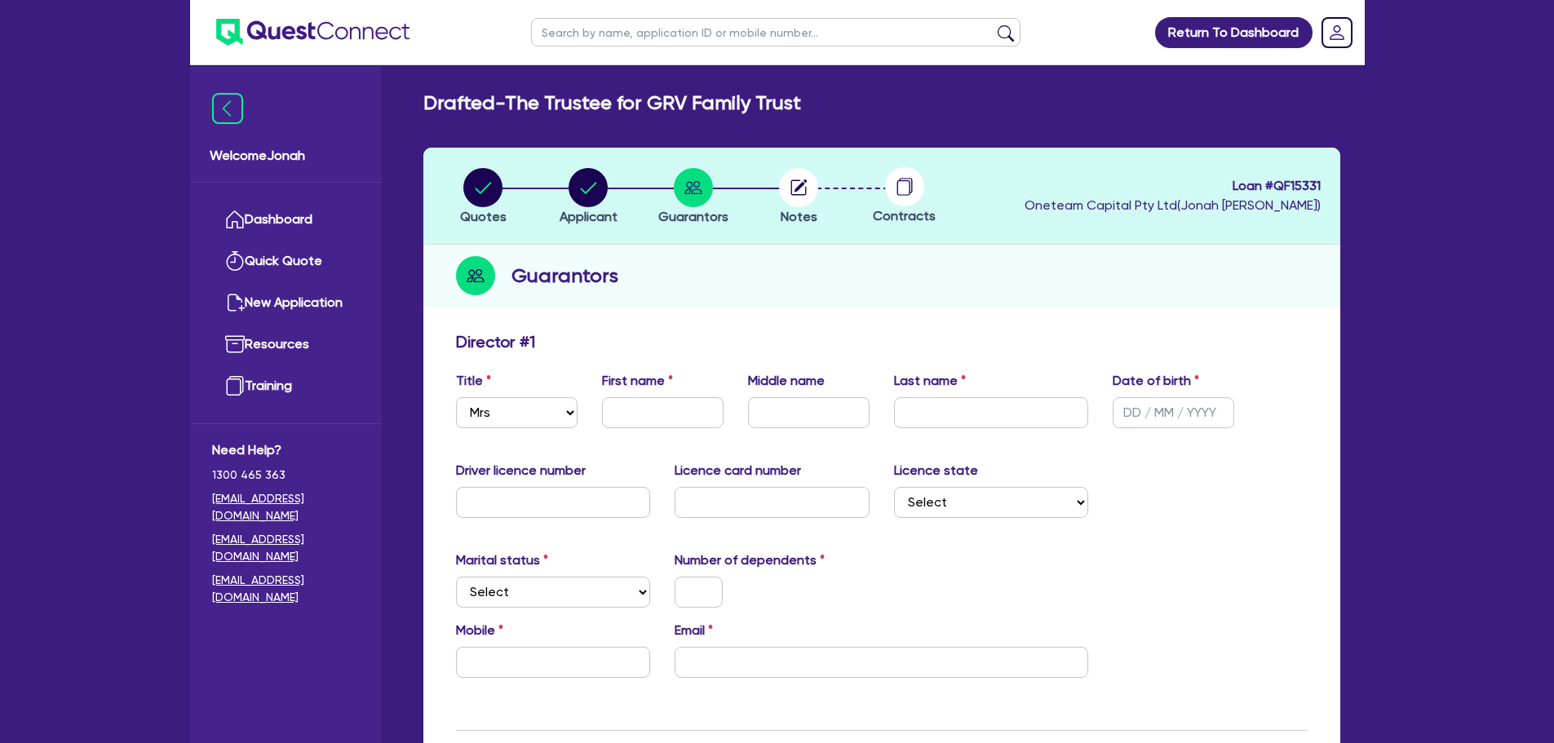
click at [639, 393] on div "First name" at bounding box center [663, 399] width 146 height 57
click at [646, 412] on input "text" at bounding box center [663, 412] width 122 height 31
type input "Anne"
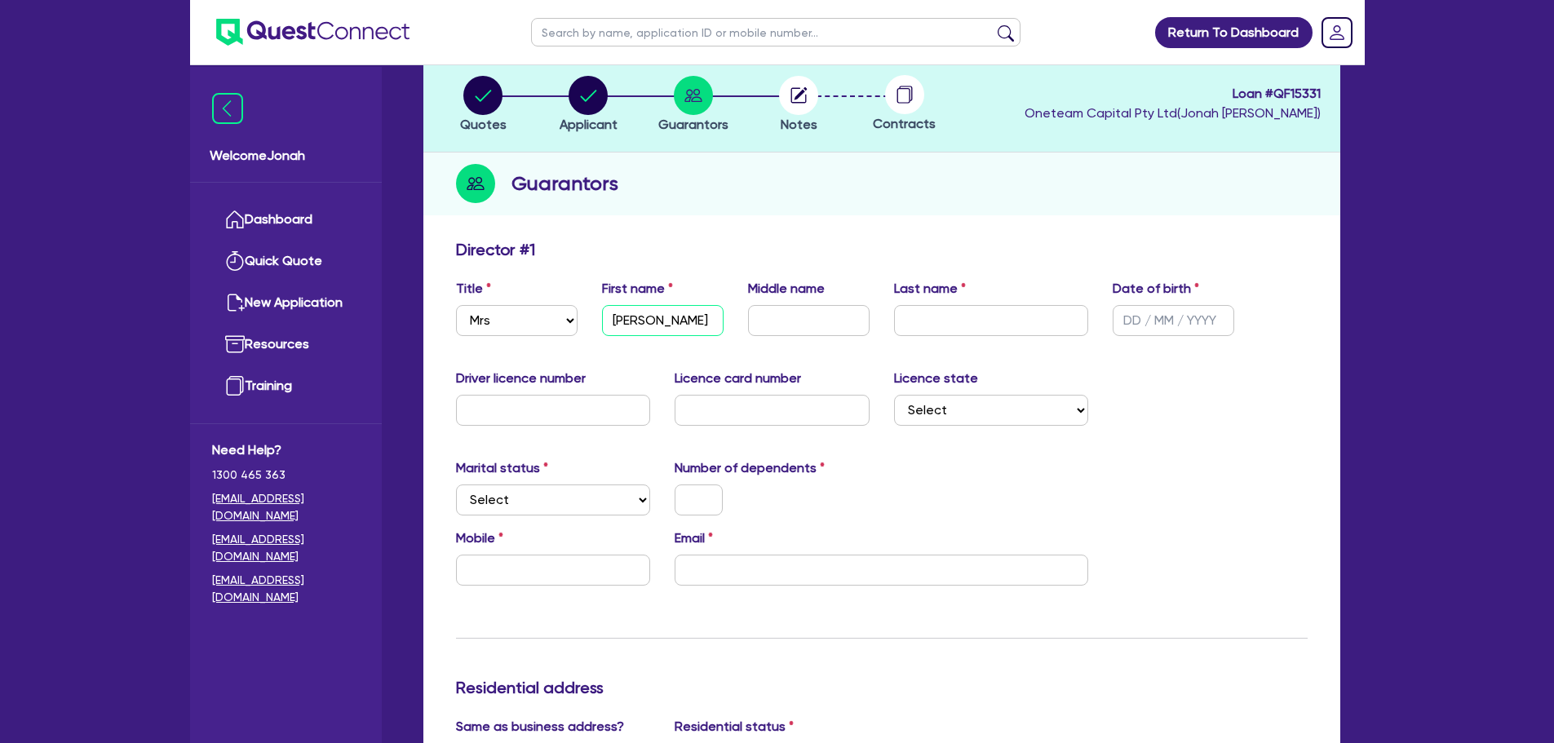
scroll to position [163, 0]
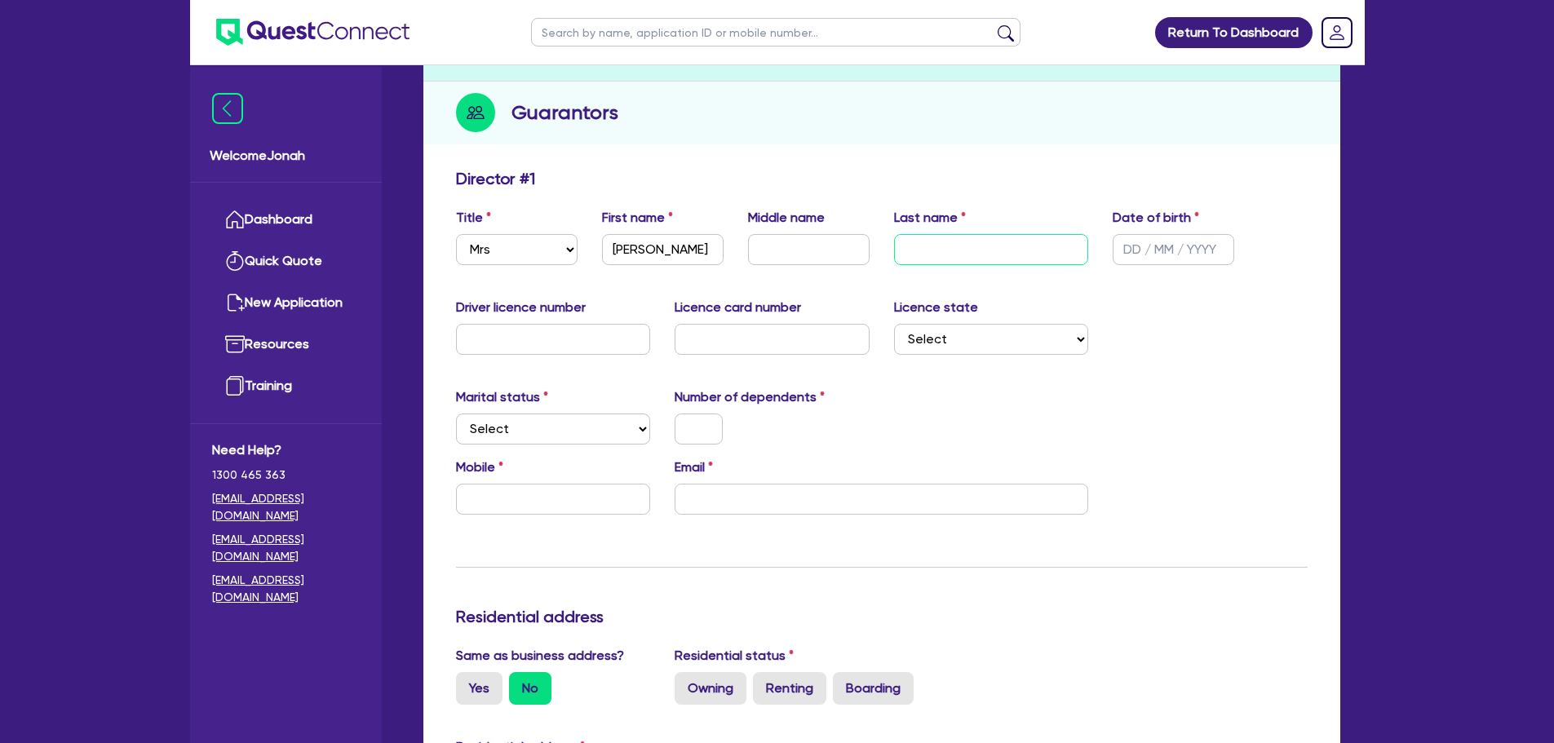
click at [933, 239] on input "text" at bounding box center [991, 249] width 195 height 31
type input "Palmarini"
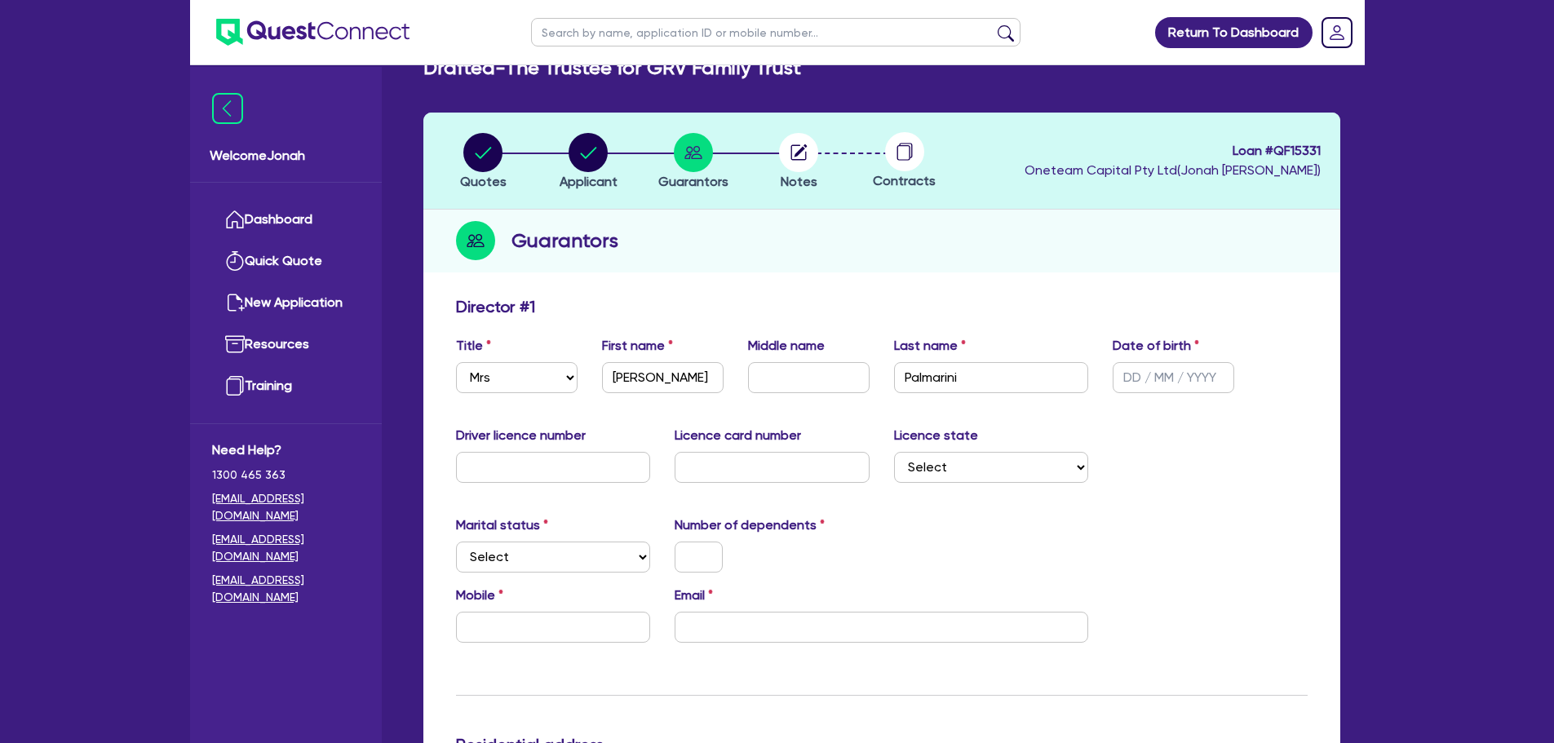
scroll to position [0, 0]
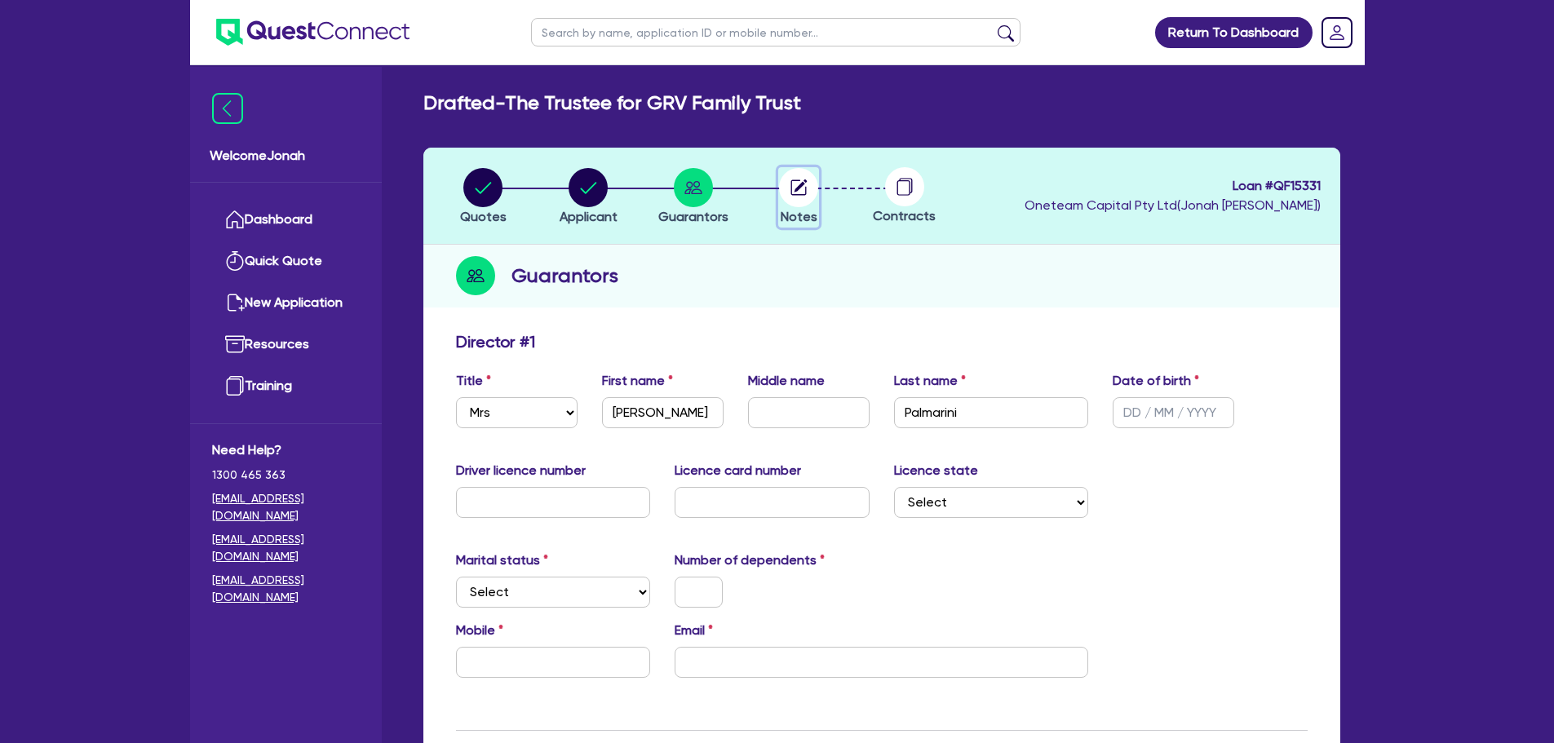
click at [808, 184] on circle "button" at bounding box center [798, 187] width 39 height 39
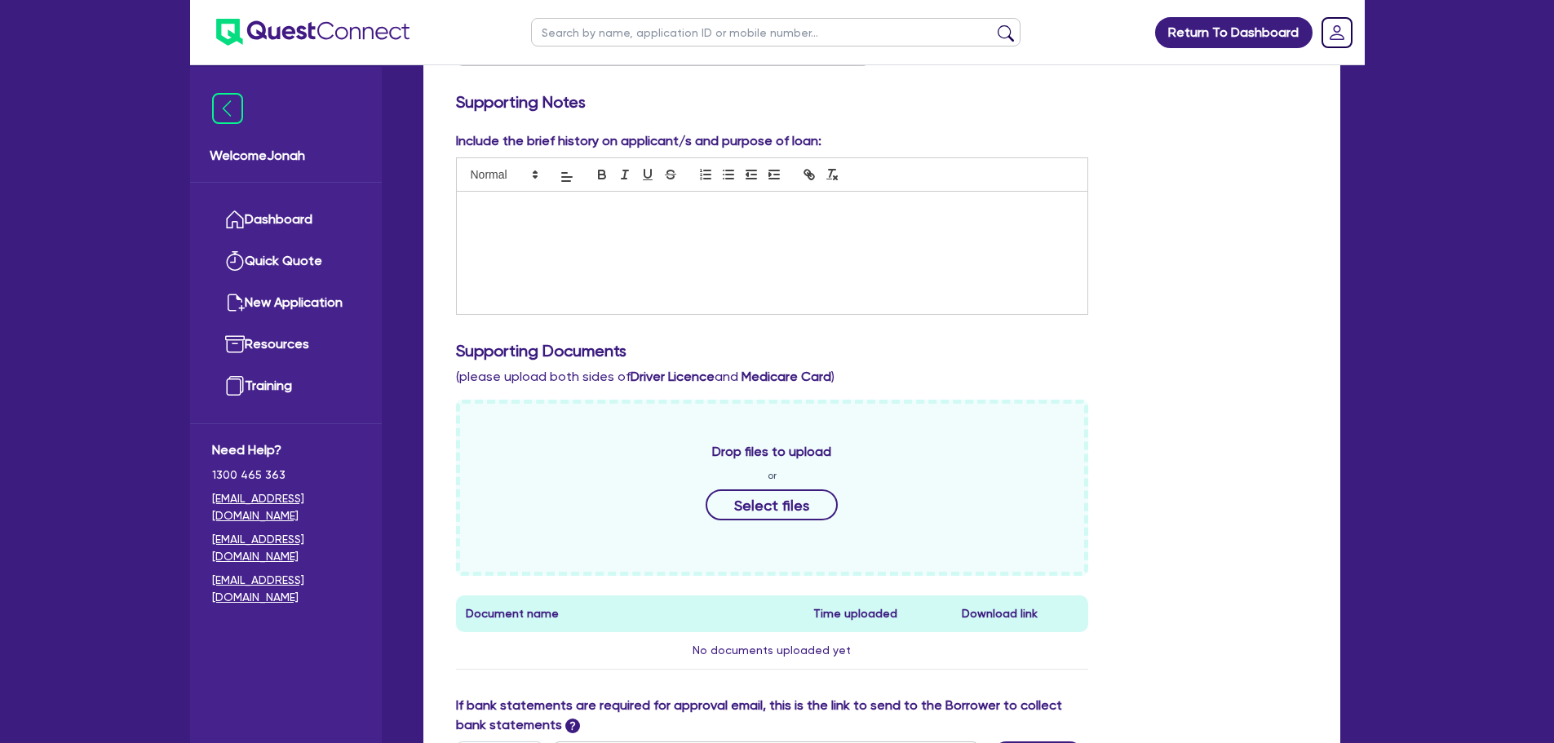
scroll to position [408, 0]
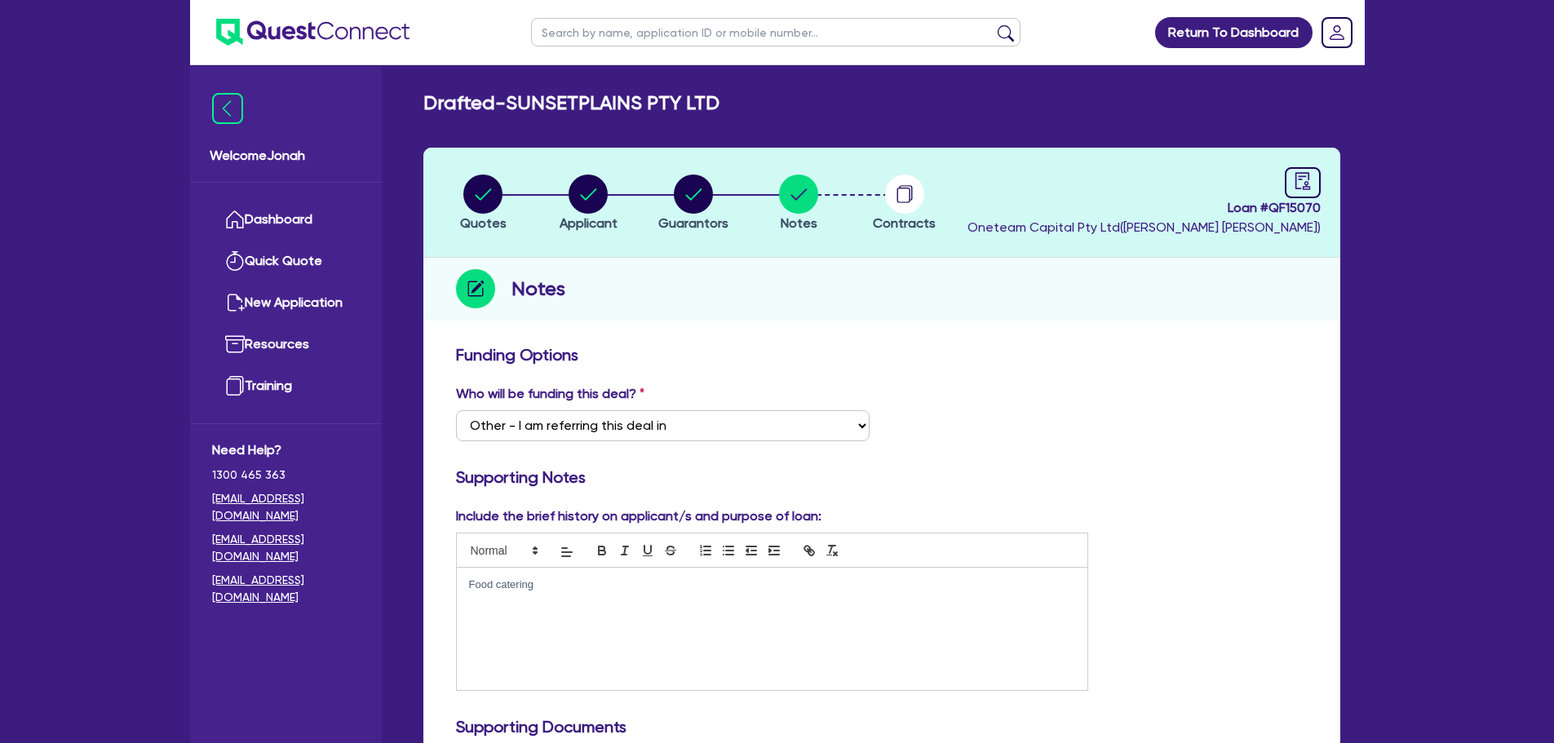
select select "Other"
